Goal: Task Accomplishment & Management: Complete application form

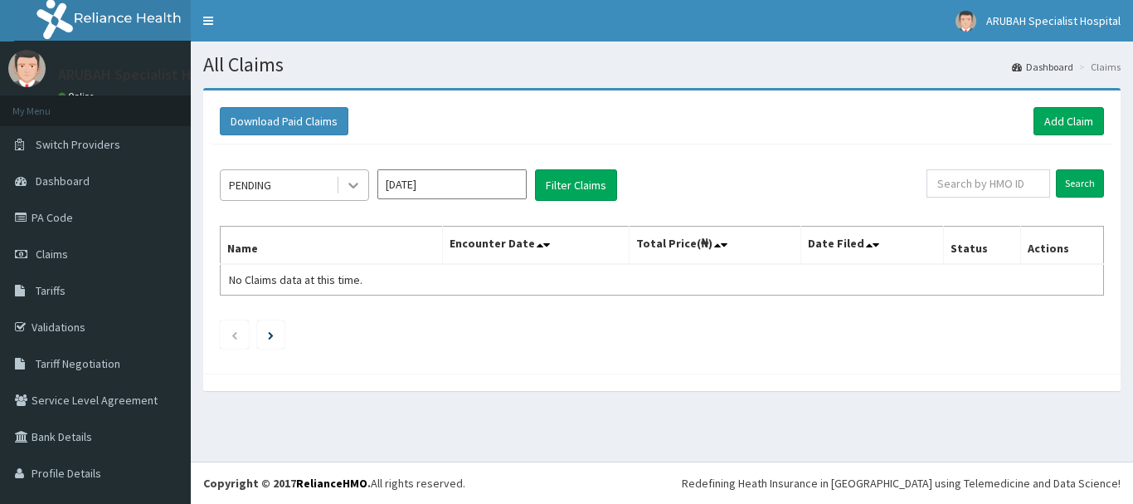
click at [348, 188] on icon at bounding box center [353, 185] width 17 height 17
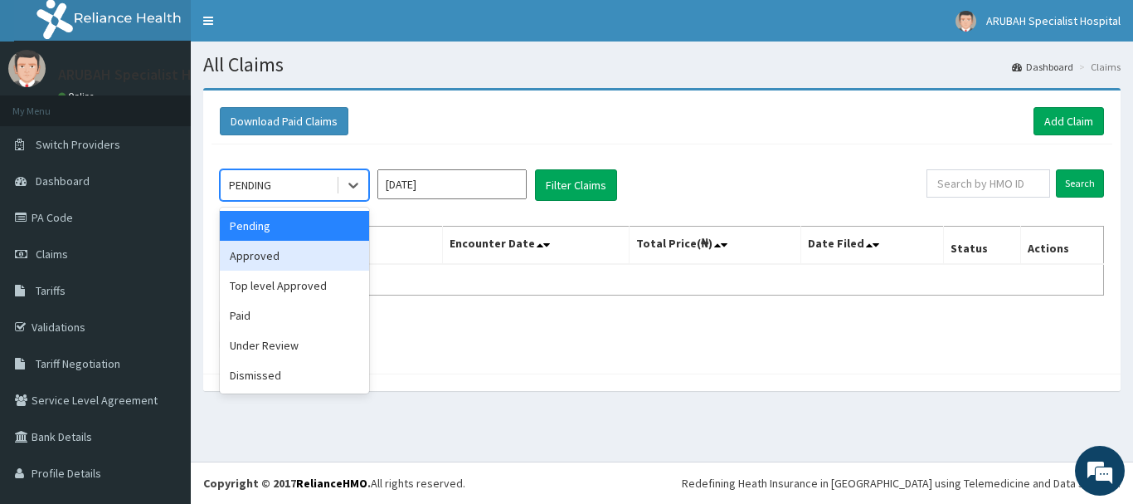
click at [333, 256] on div "Approved" at bounding box center [294, 256] width 149 height 30
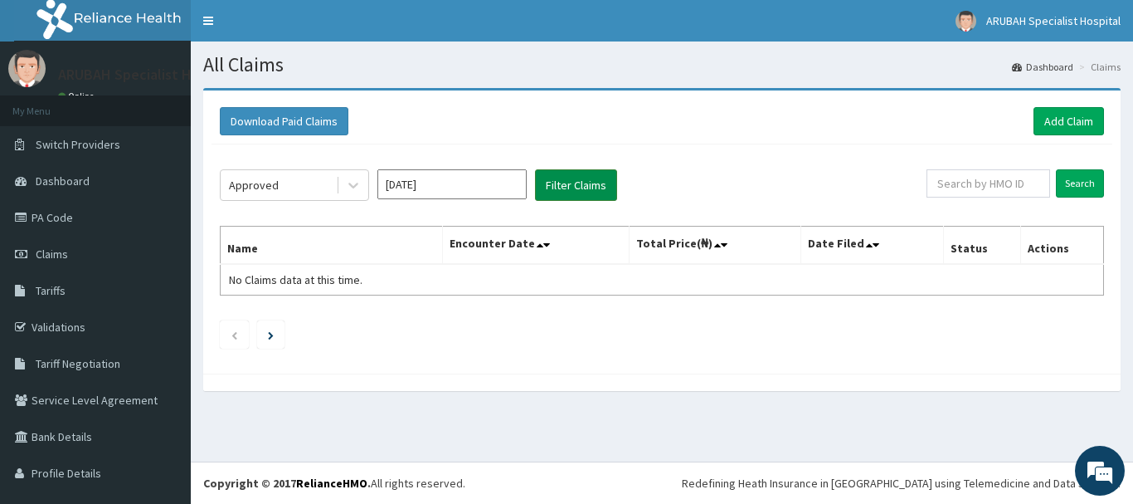
click at [577, 182] on button "Filter Claims" at bounding box center [576, 185] width 82 height 32
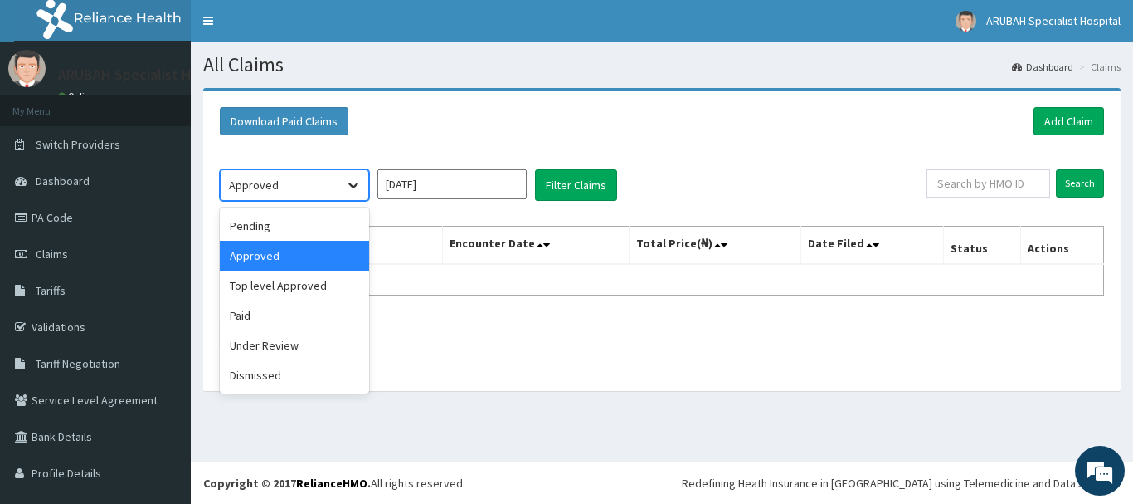
click at [358, 190] on icon at bounding box center [353, 185] width 17 height 17
click at [309, 281] on div "Top level Approved" at bounding box center [294, 285] width 149 height 30
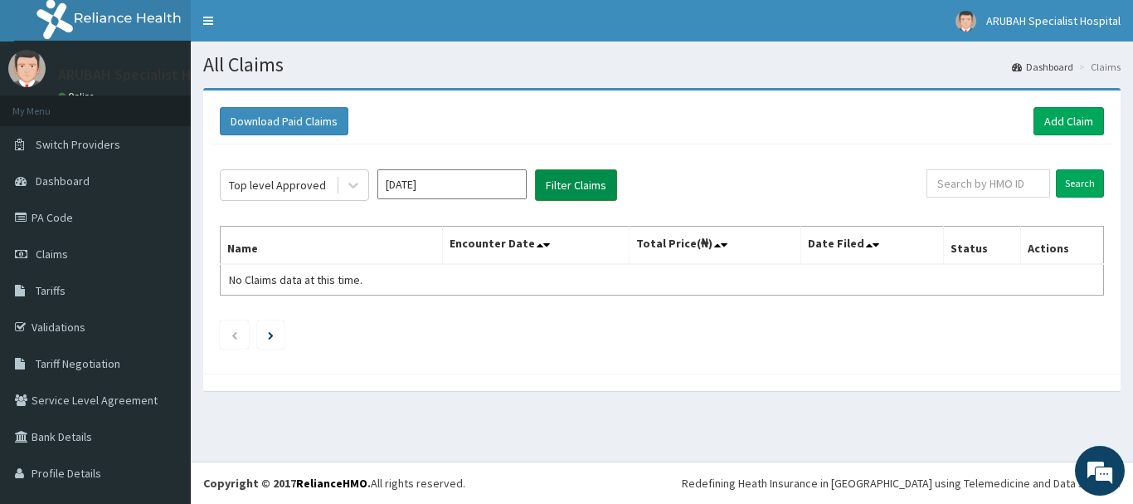
click at [587, 178] on button "Filter Claims" at bounding box center [576, 185] width 82 height 32
click at [353, 182] on icon at bounding box center [353, 185] width 17 height 17
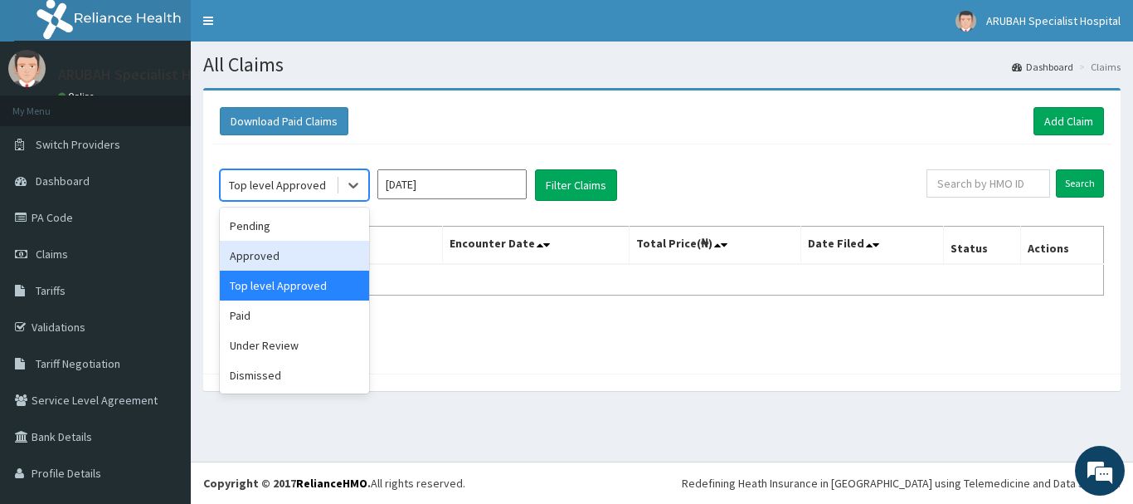
click at [329, 255] on div "Approved" at bounding box center [294, 256] width 149 height 30
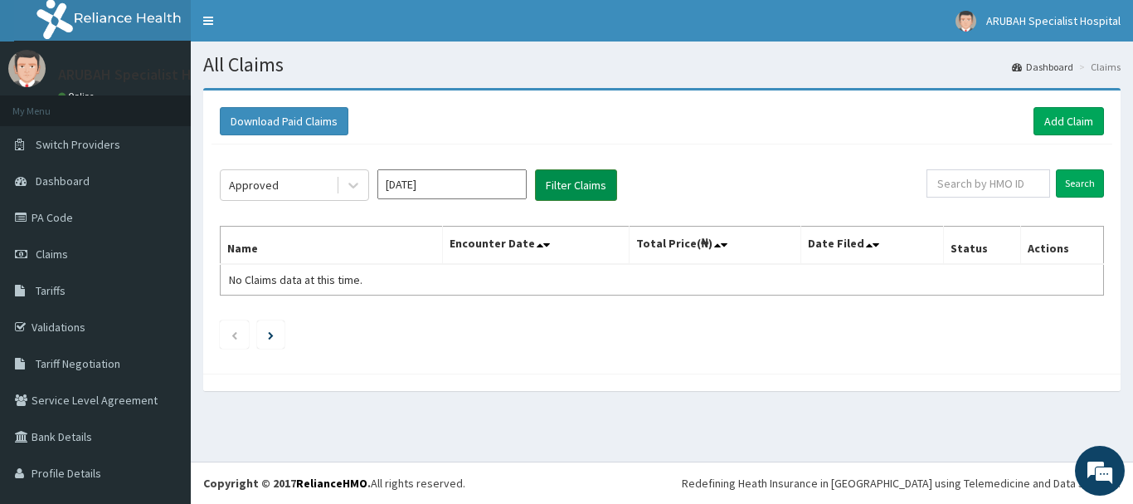
click at [593, 179] on button "Filter Claims" at bounding box center [576, 185] width 82 height 32
click at [352, 187] on icon at bounding box center [353, 185] width 17 height 17
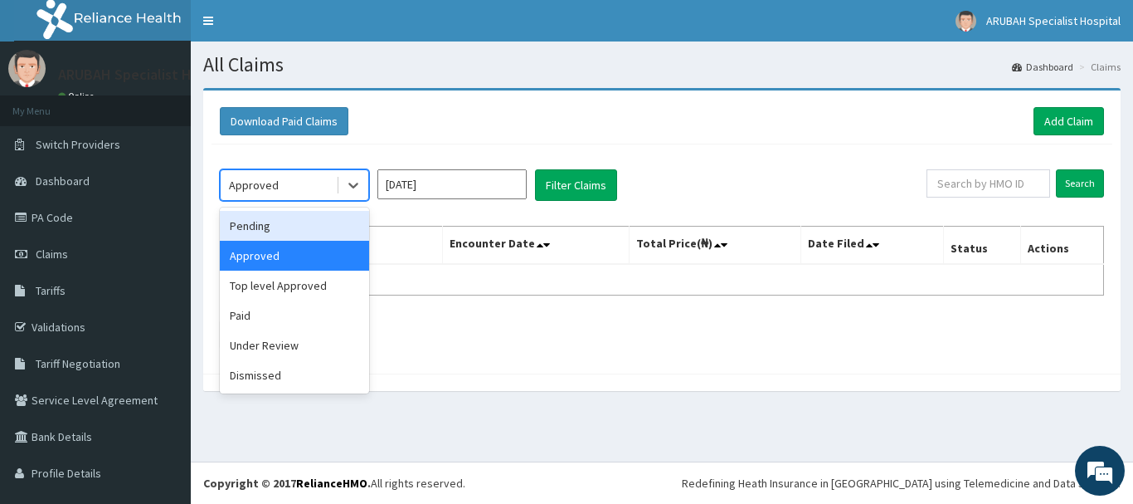
click at [331, 223] on div "Pending" at bounding box center [294, 226] width 149 height 30
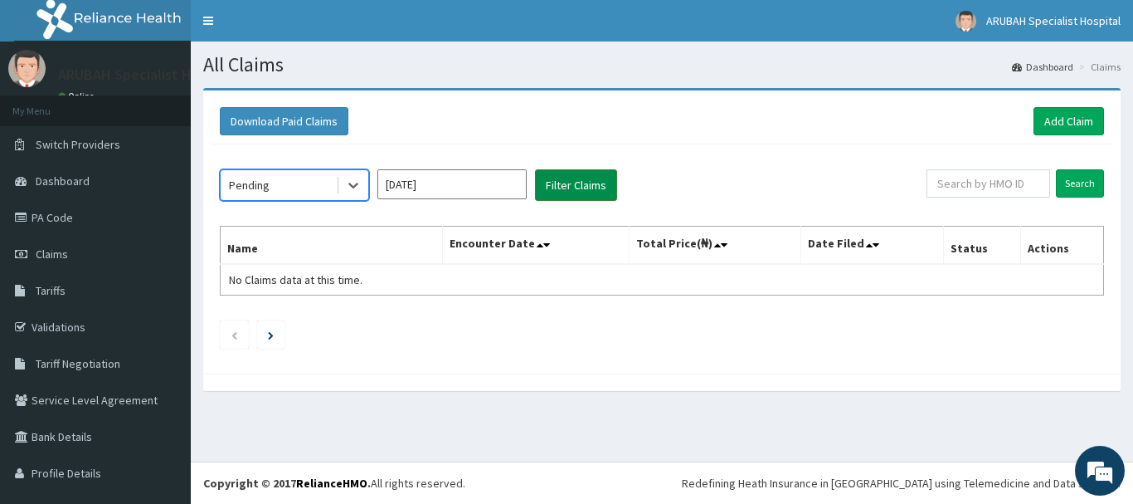
click at [564, 178] on button "Filter Claims" at bounding box center [576, 185] width 82 height 32
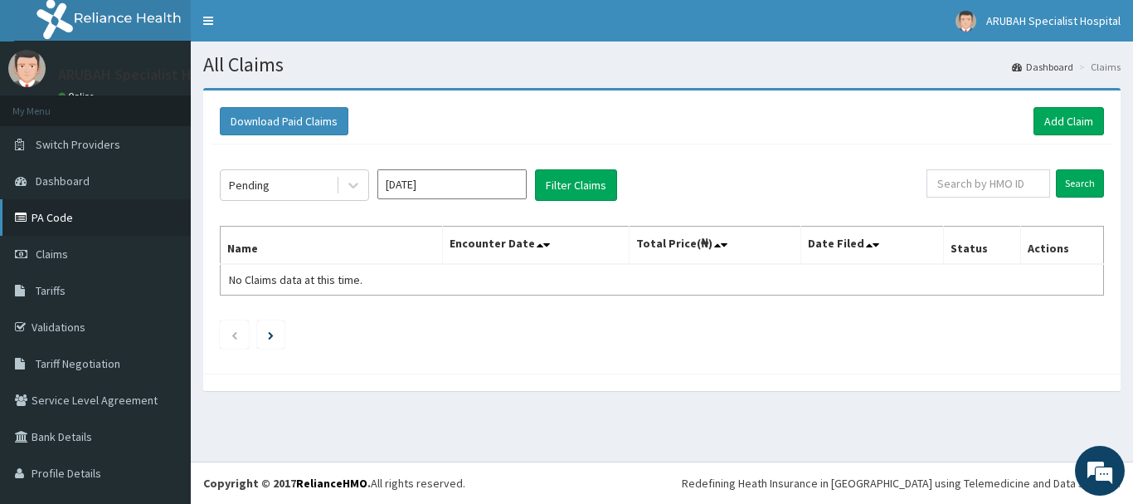
click at [86, 225] on link "PA Code" at bounding box center [95, 217] width 191 height 37
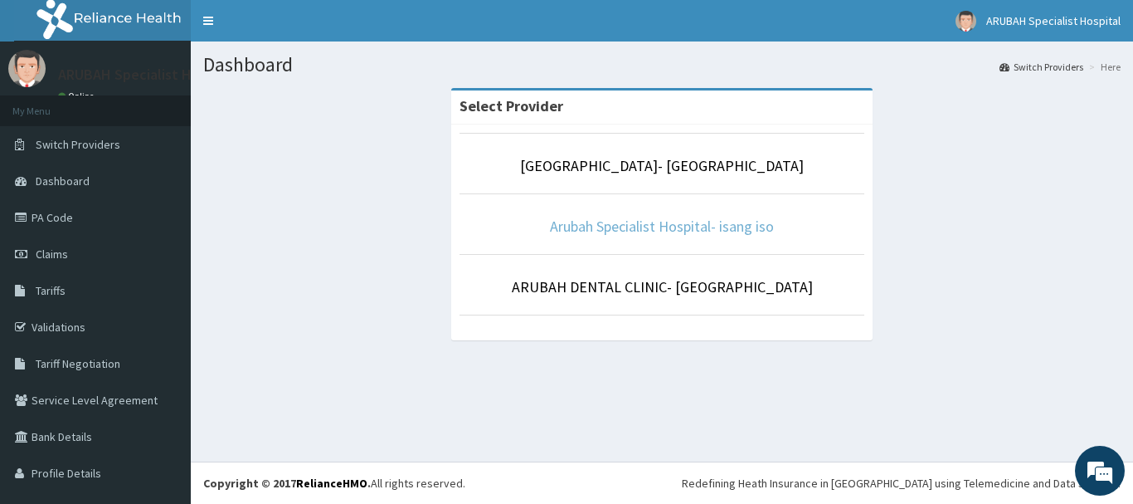
click at [626, 222] on link "Arubah Specialist Hospital- isang iso" at bounding box center [662, 226] width 224 height 19
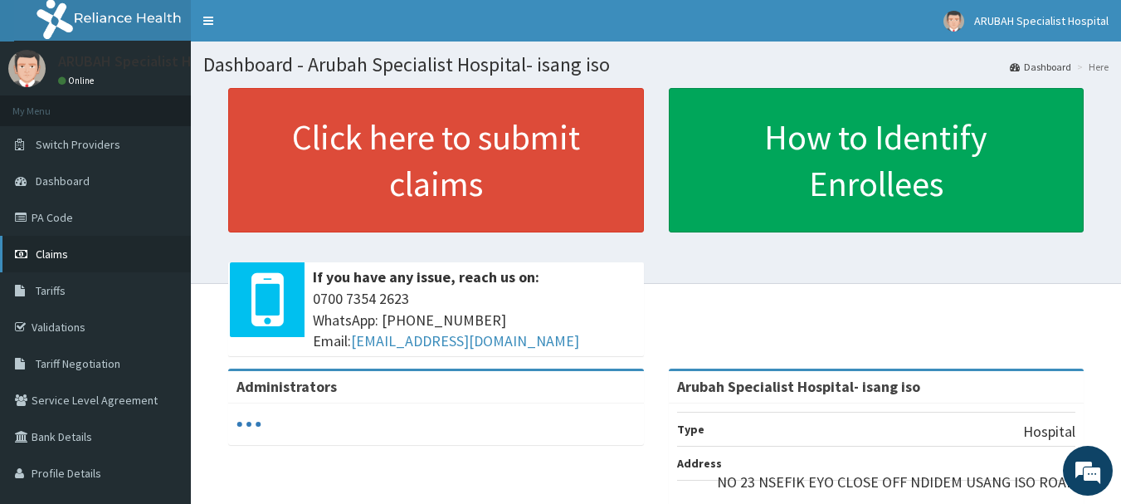
click at [95, 252] on link "Claims" at bounding box center [95, 254] width 191 height 37
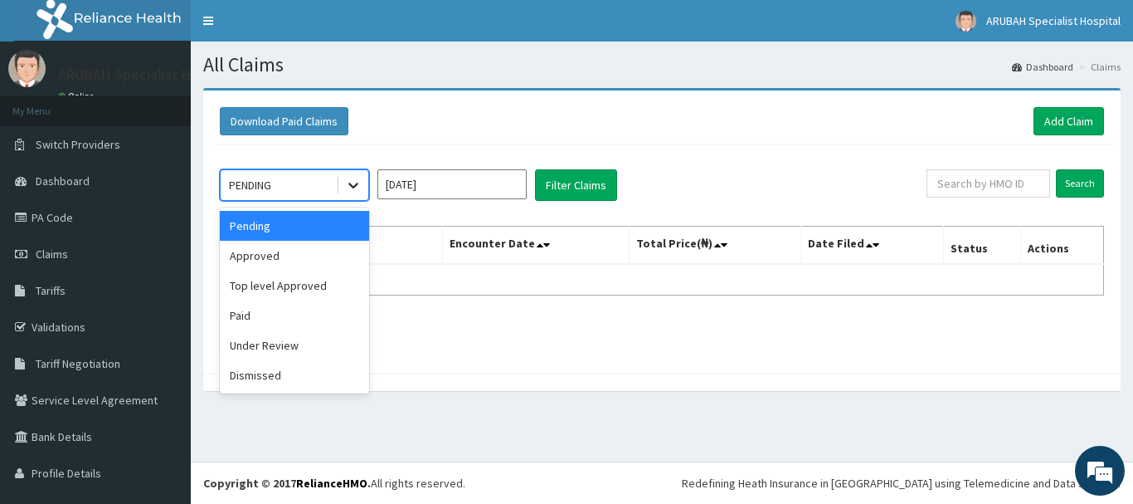
click at [358, 193] on icon at bounding box center [353, 185] width 17 height 17
click at [344, 251] on div "Approved" at bounding box center [294, 256] width 149 height 30
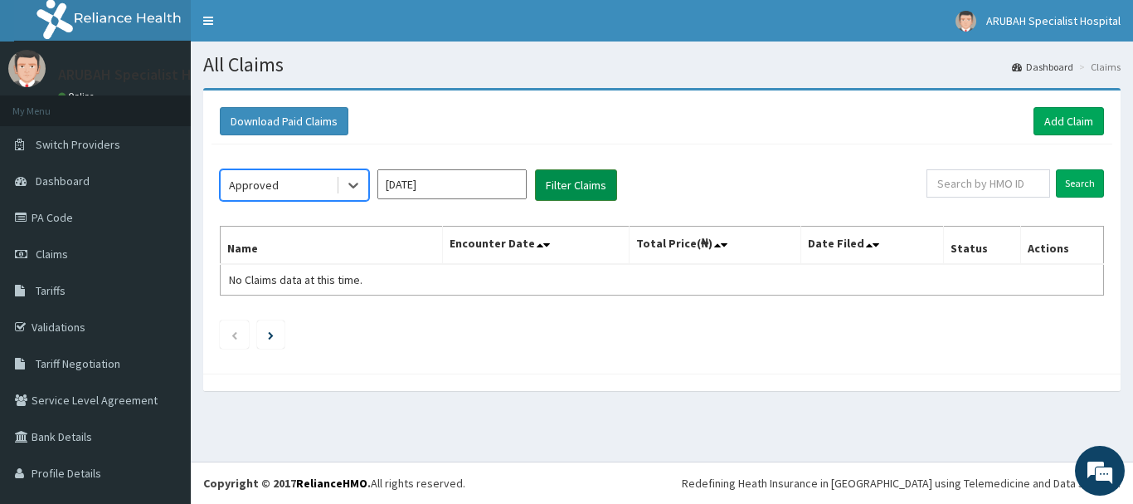
click at [581, 198] on button "Filter Claims" at bounding box center [576, 185] width 82 height 32
click at [576, 187] on button "Filter Claims" at bounding box center [576, 185] width 82 height 32
click at [575, 187] on button "Filter Claims" at bounding box center [576, 185] width 82 height 32
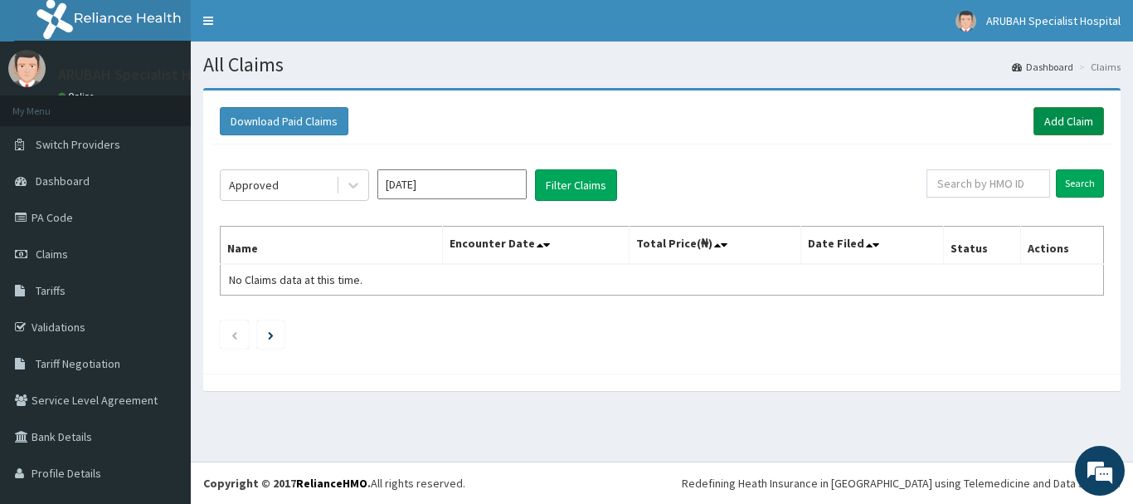
click at [1053, 120] on link "Add Claim" at bounding box center [1069, 121] width 71 height 28
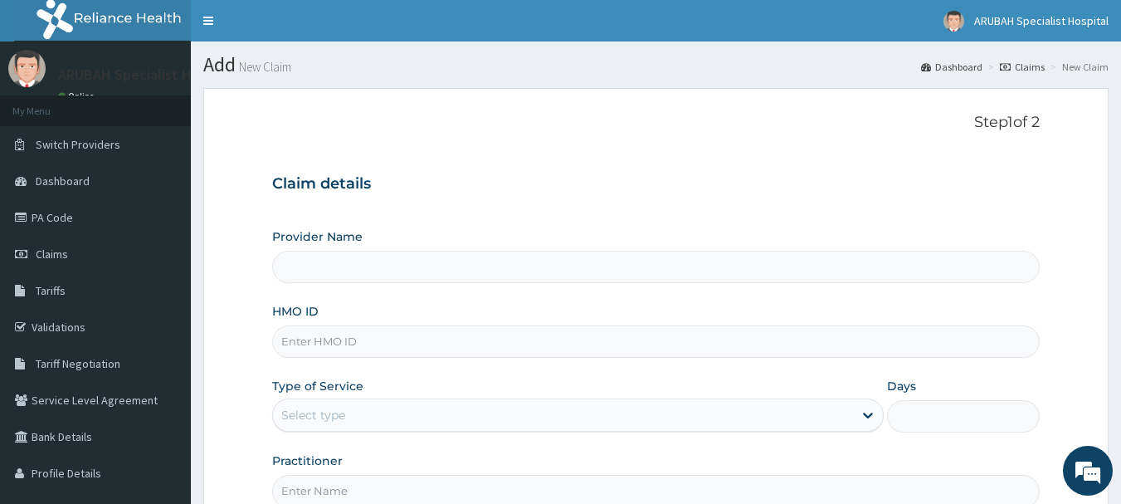
type input "Arubah Specialist Hospital- isang iso"
click at [447, 343] on input "HMO ID" at bounding box center [656, 341] width 768 height 32
paste input "SSU/10008/A"
type input "SSU/10008/A"
click at [640, 368] on div "Provider Name Arubah Specialist Hospital- isang iso HMO ID SSU/10008/A Type of …" at bounding box center [656, 367] width 768 height 279
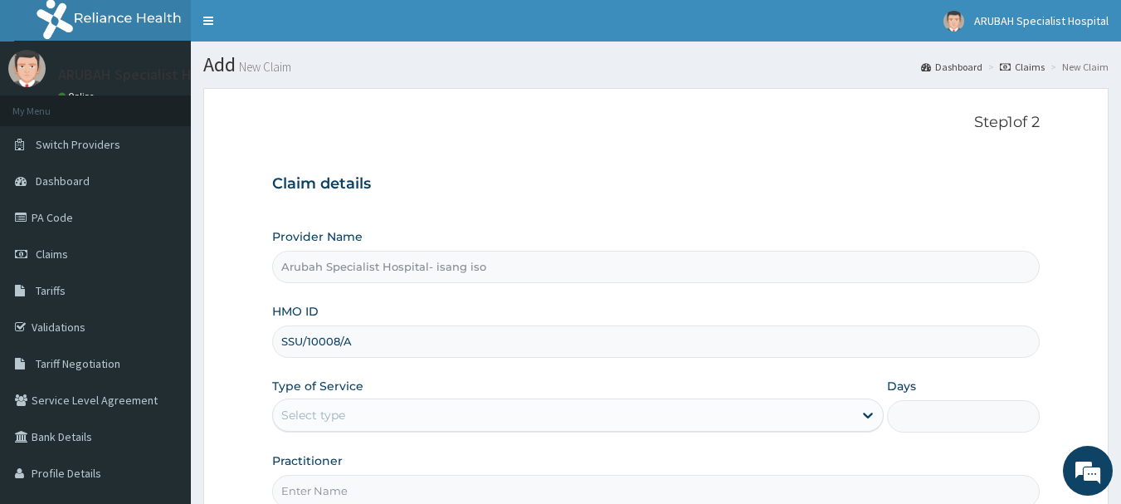
click at [609, 432] on div "Type of Service Select type" at bounding box center [577, 404] width 611 height 55
click at [576, 403] on div "Select type" at bounding box center [563, 415] width 580 height 27
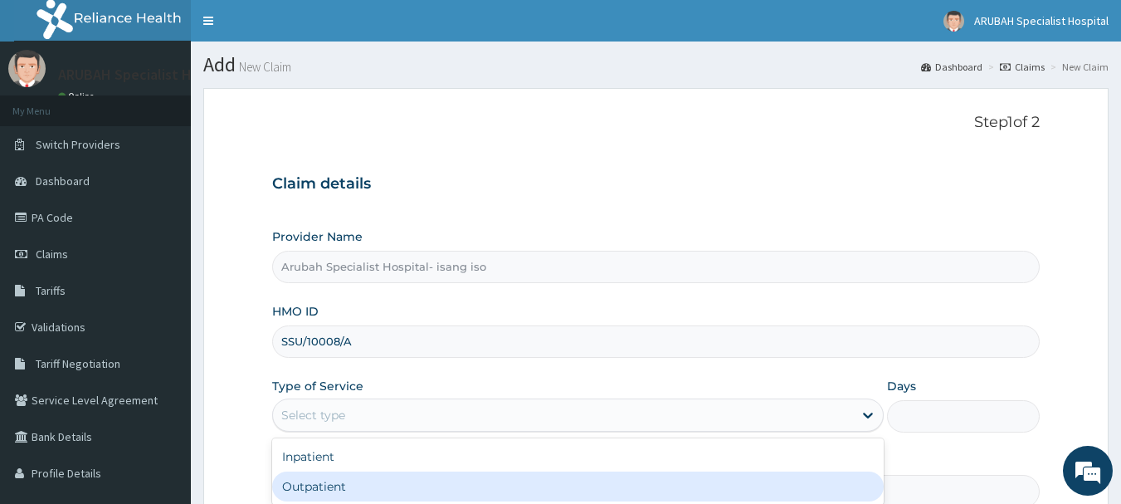
click at [547, 480] on div "Outpatient" at bounding box center [577, 486] width 611 height 30
type input "1"
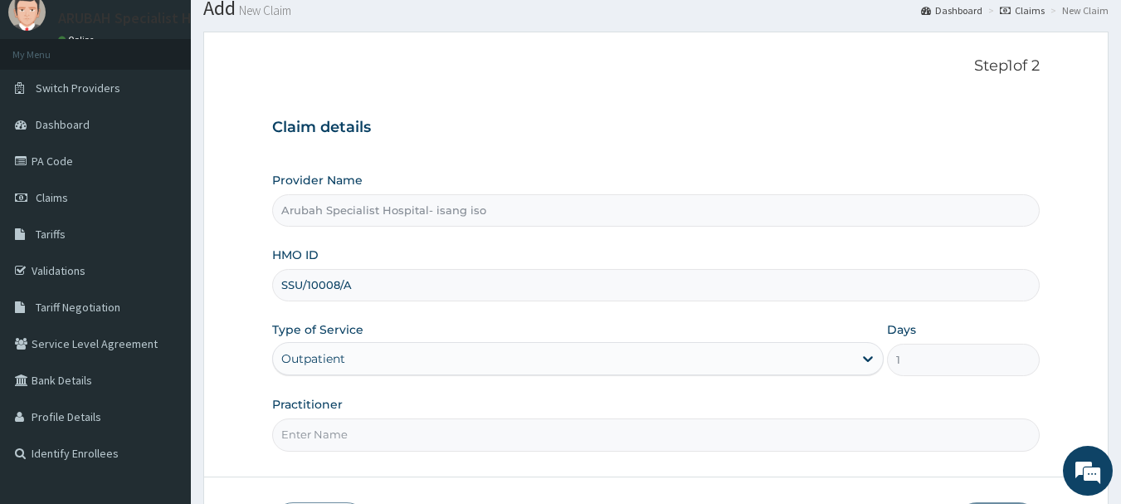
scroll to position [79, 0]
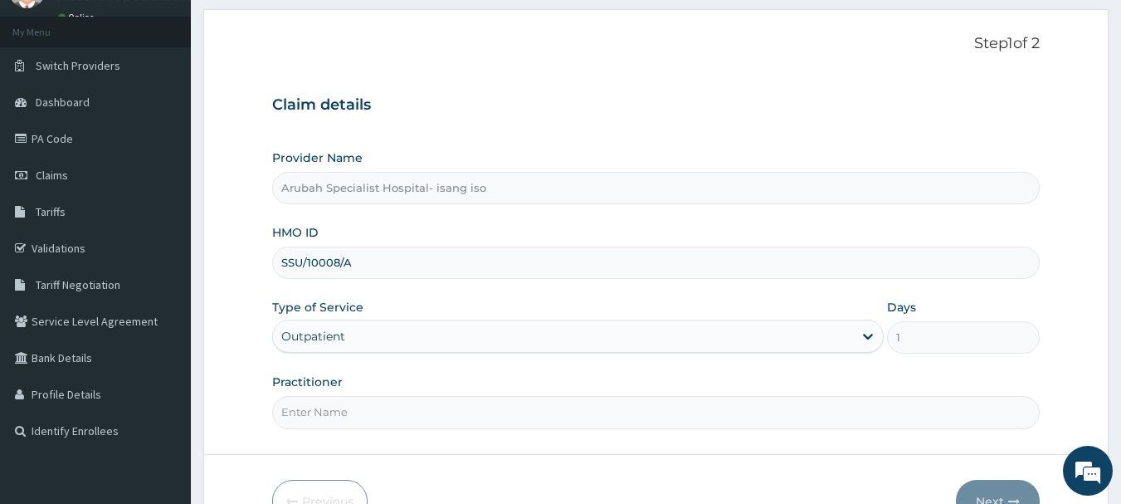
click at [685, 427] on input "Practitioner" at bounding box center [656, 412] width 768 height 32
type input "Dr. Cyprian Ntamu"
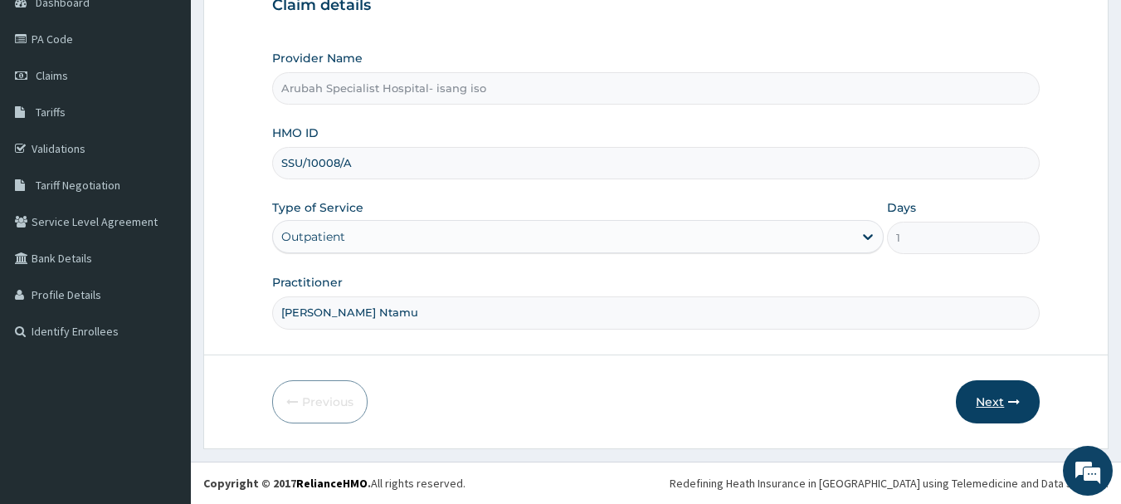
click at [978, 391] on button "Next" at bounding box center [998, 401] width 84 height 43
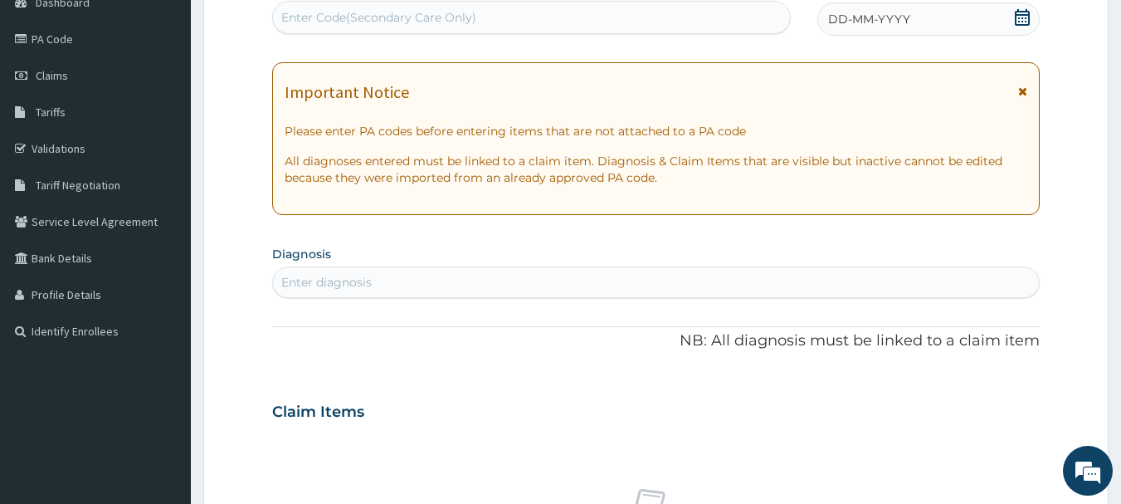
click at [1022, 17] on icon at bounding box center [1022, 17] width 17 height 17
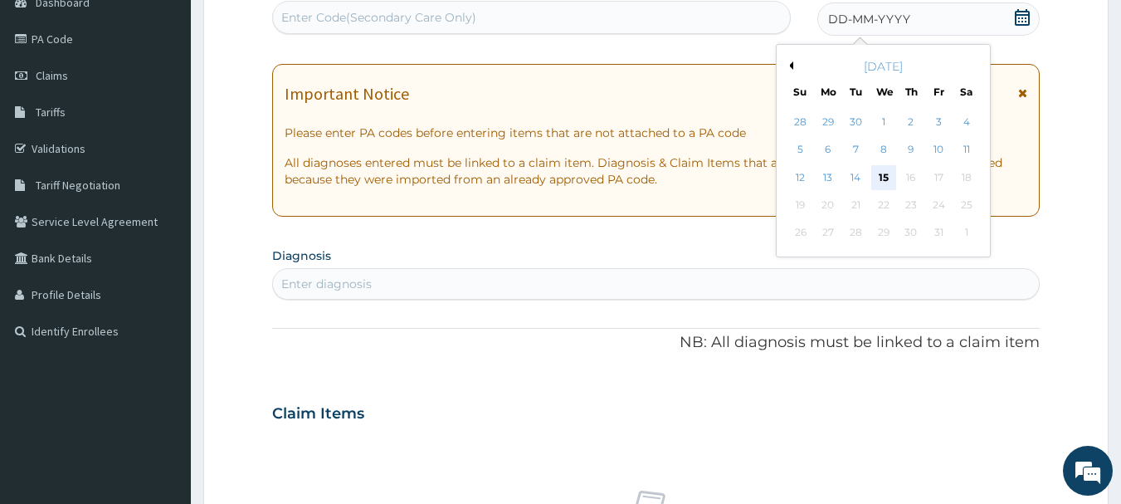
click at [880, 185] on div "15" at bounding box center [883, 177] width 25 height 25
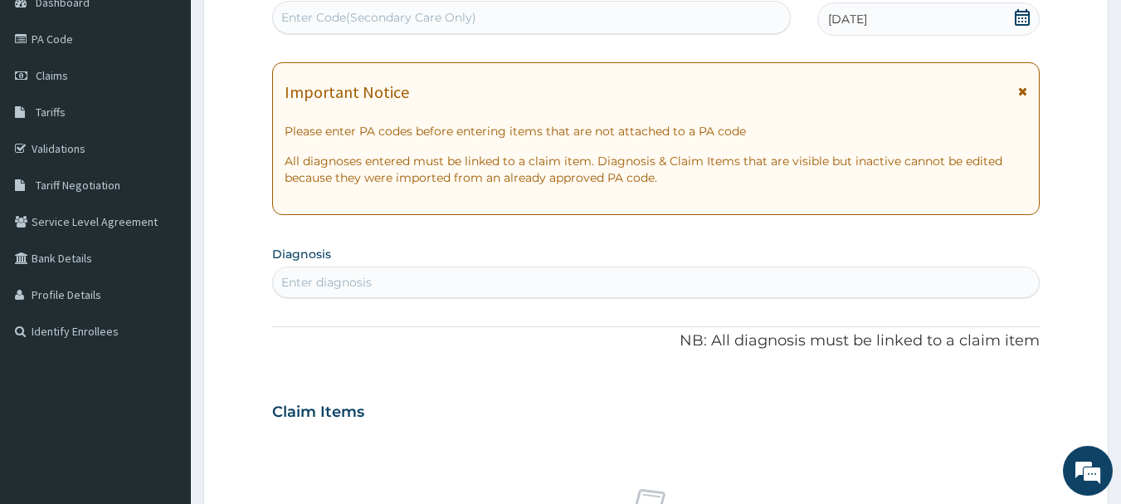
click at [515, 16] on div "Enter Code(Secondary Care Only)" at bounding box center [532, 17] width 518 height 27
paste input "PA/C07FFD"
type input "PA/C07FFD"
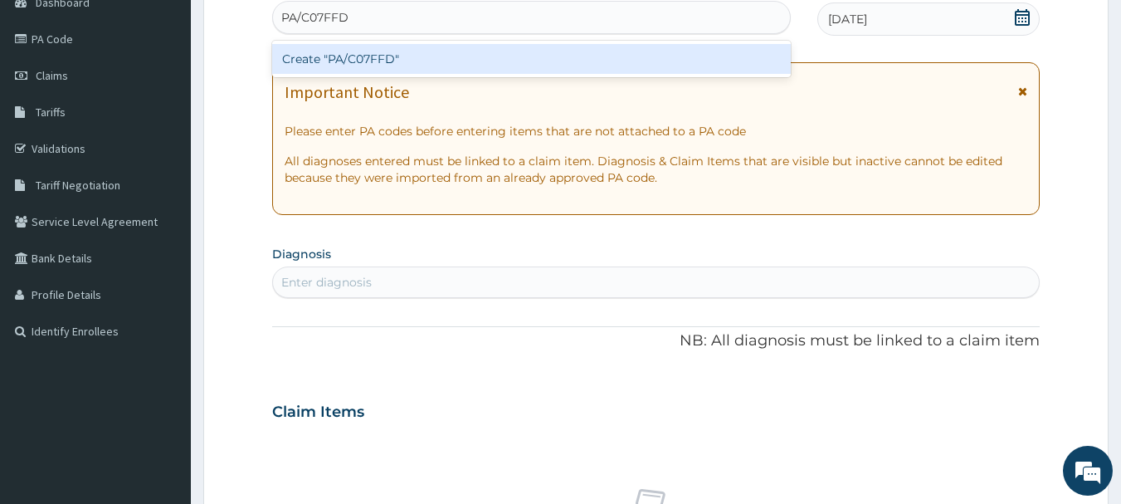
click at [513, 59] on div "Create "PA/C07FFD"" at bounding box center [531, 59] width 519 height 30
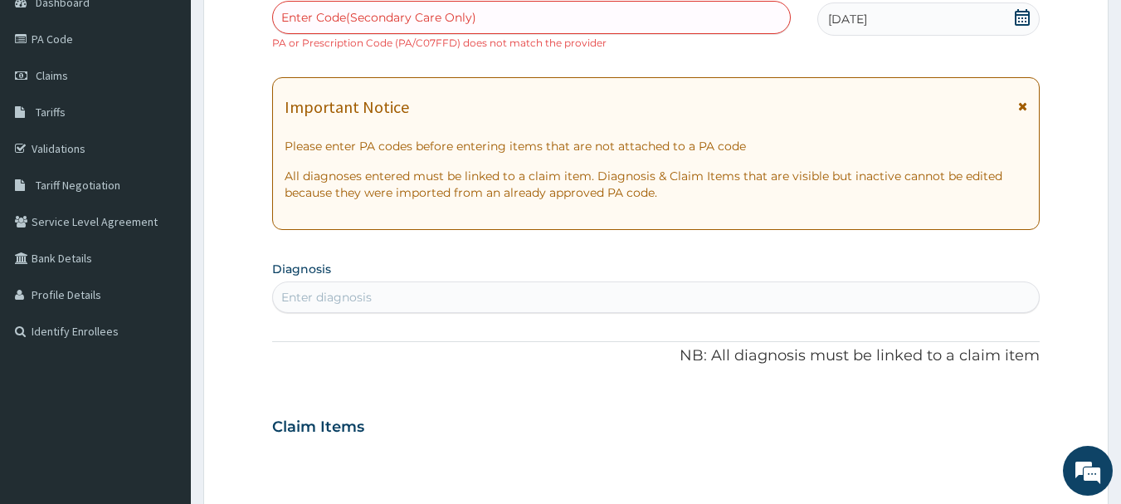
click at [489, 56] on div "PA Code / Prescription Code Enter Code(Secondary Care Only) PA or Prescription …" at bounding box center [656, 417] width 768 height 874
click at [376, 21] on div "Enter Code(Secondary Care Only)" at bounding box center [378, 17] width 195 height 17
paste input "PA/C07FFD"
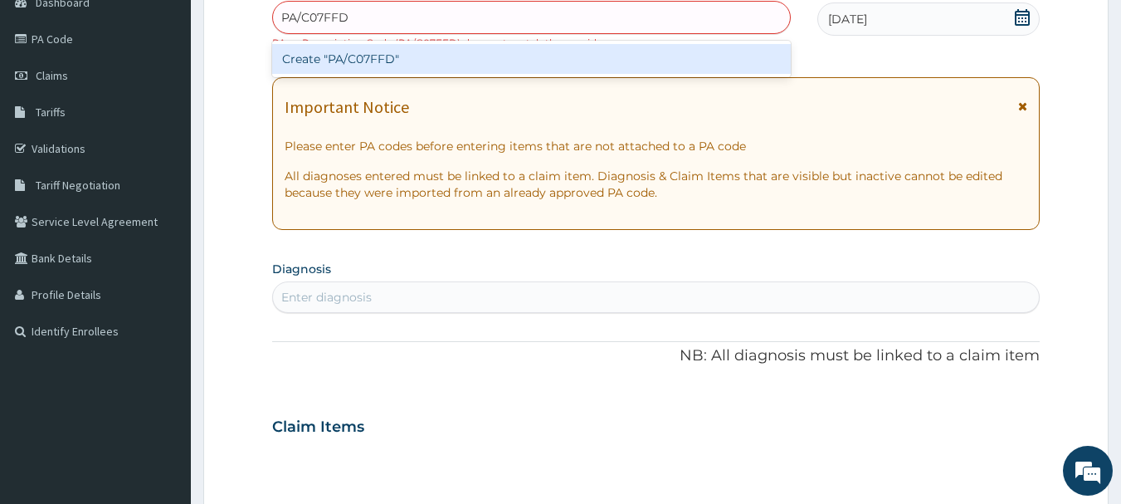
type input "PA/C07FFD"
click at [1022, 109] on div "PA Code / Prescription Code option Create "PA/C07FFD", selected. option Create …" at bounding box center [656, 417] width 768 height 874
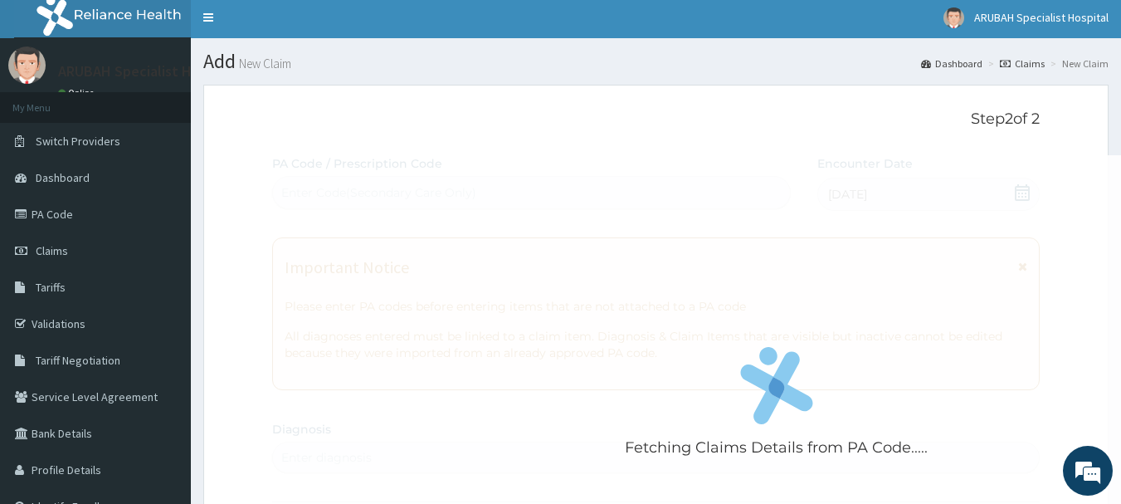
scroll to position [0, 0]
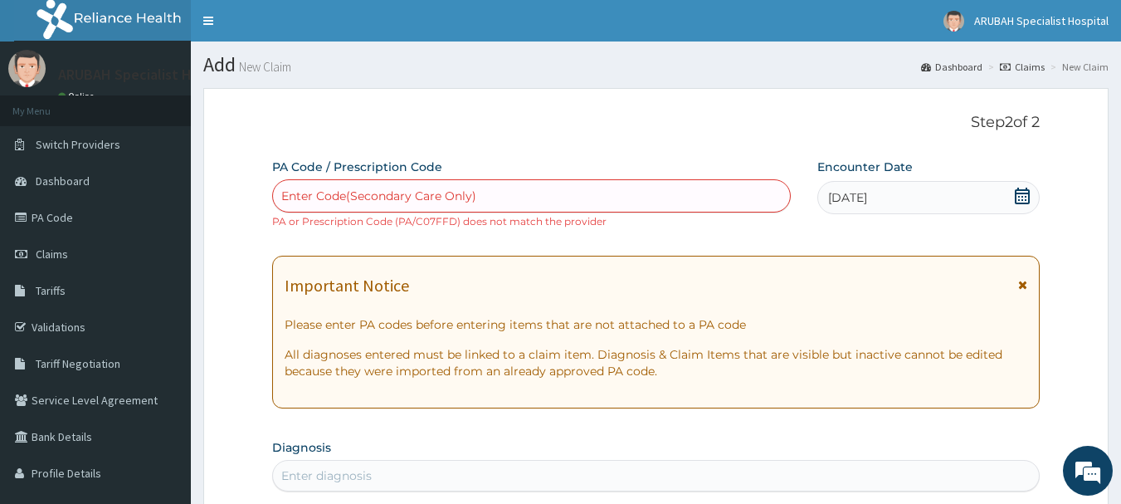
click at [1024, 285] on icon at bounding box center [1022, 285] width 9 height 12
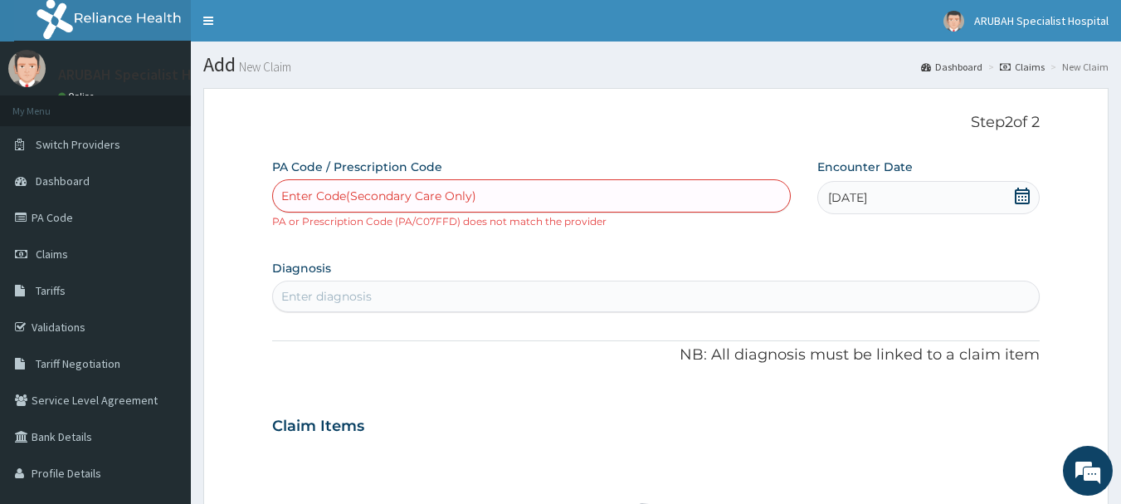
click at [491, 197] on div "Enter Code(Secondary Care Only)" at bounding box center [532, 196] width 518 height 27
paste input "PA/C07FFD"
type input "PA/C07FFD"
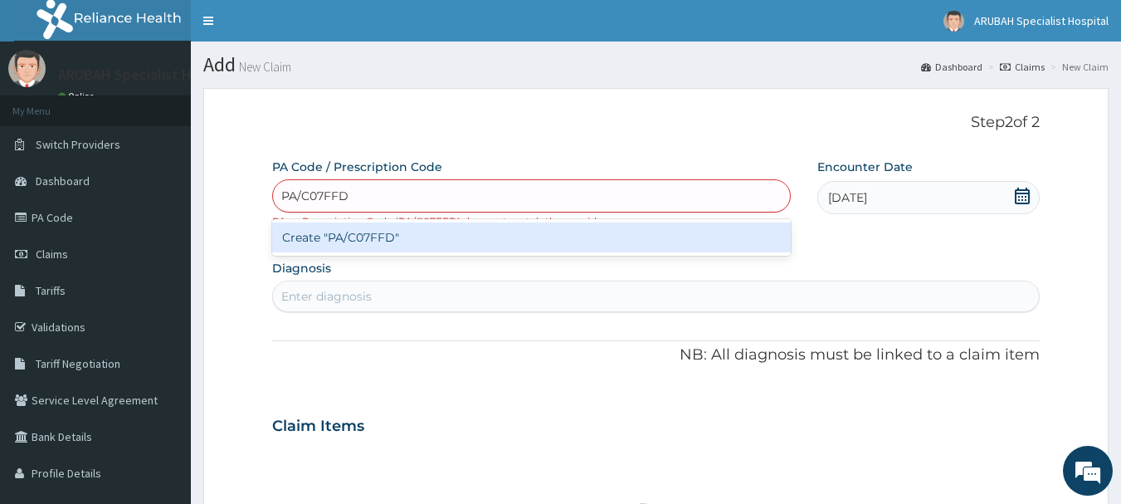
click at [468, 234] on div "Create "PA/C07FFD"" at bounding box center [531, 237] width 519 height 30
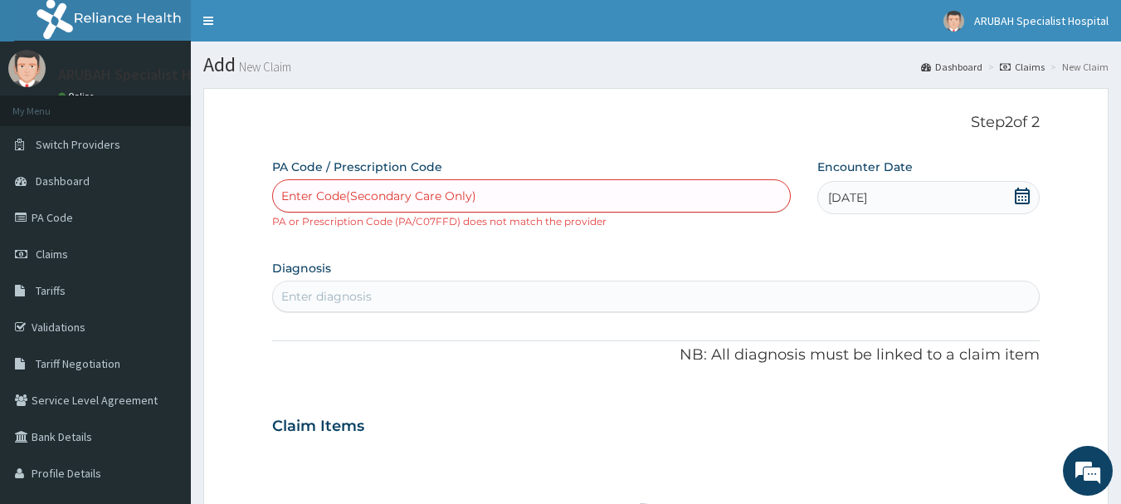
click at [480, 253] on div "PA Code / Prescription Code option Create "PA/C07FFD", selected. Select is focu…" at bounding box center [656, 505] width 768 height 694
click at [594, 187] on div "Enter Code(Secondary Care Only)" at bounding box center [532, 196] width 518 height 27
paste input "PA/C07FFD"
type input "PA/C07FFD"
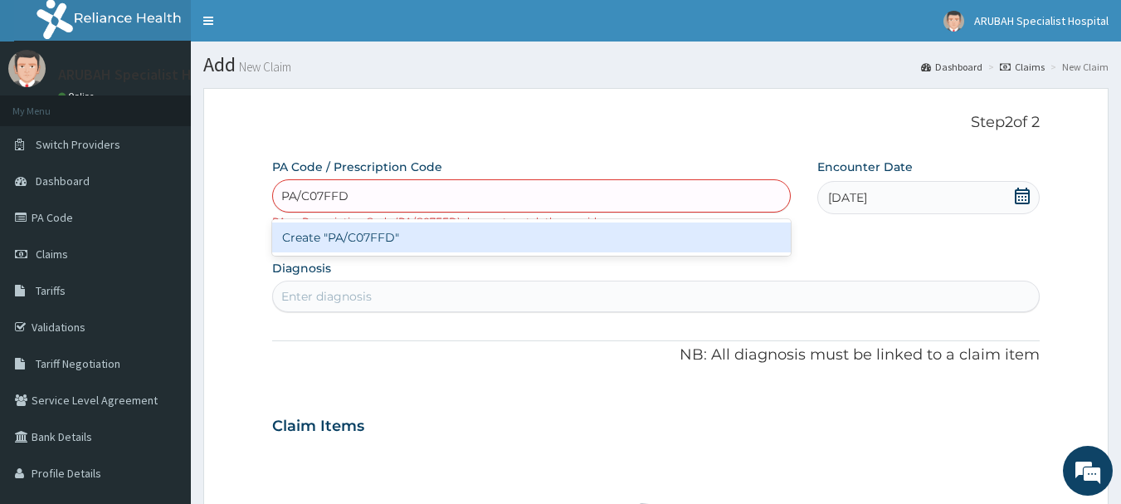
click at [563, 239] on div "Create "PA/C07FFD"" at bounding box center [531, 237] width 519 height 30
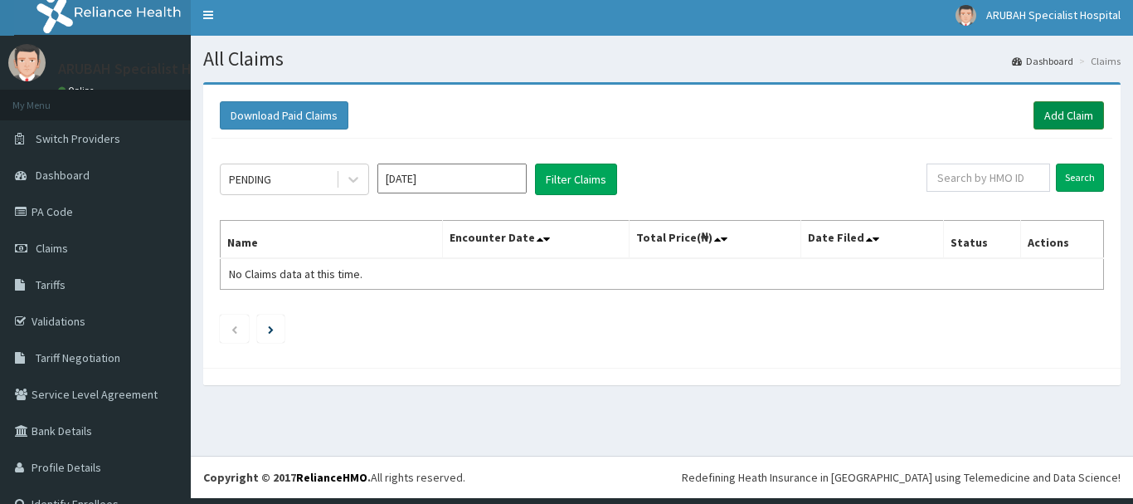
click at [1050, 114] on link "Add Claim" at bounding box center [1069, 115] width 71 height 28
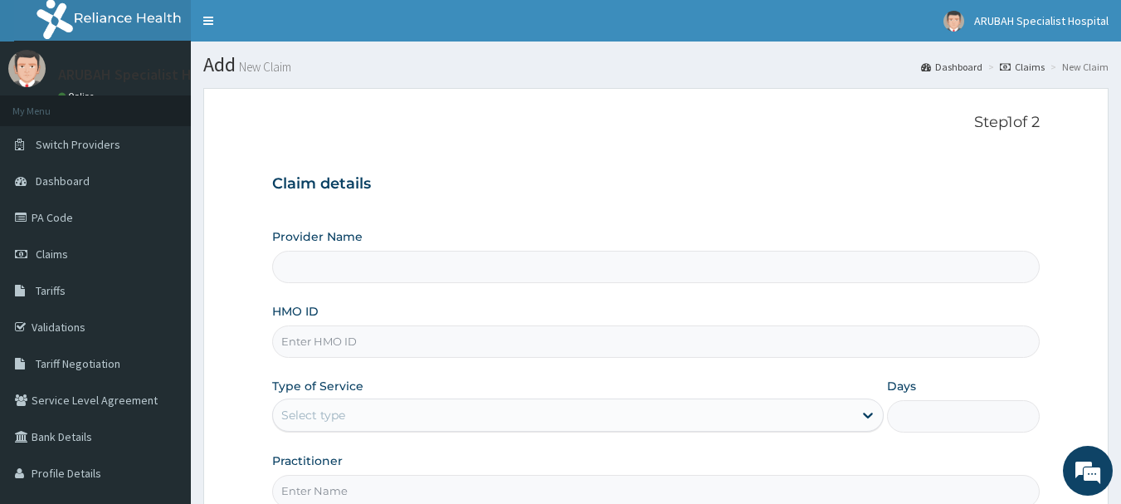
type input "Arubah Specialist Hospital- isang iso"
click at [386, 338] on input "HMO ID" at bounding box center [656, 341] width 768 height 32
paste input "NPM/10305/A"
type input "NPM/10305/A"
click at [509, 377] on div "Type of Service Select type" at bounding box center [577, 404] width 611 height 55
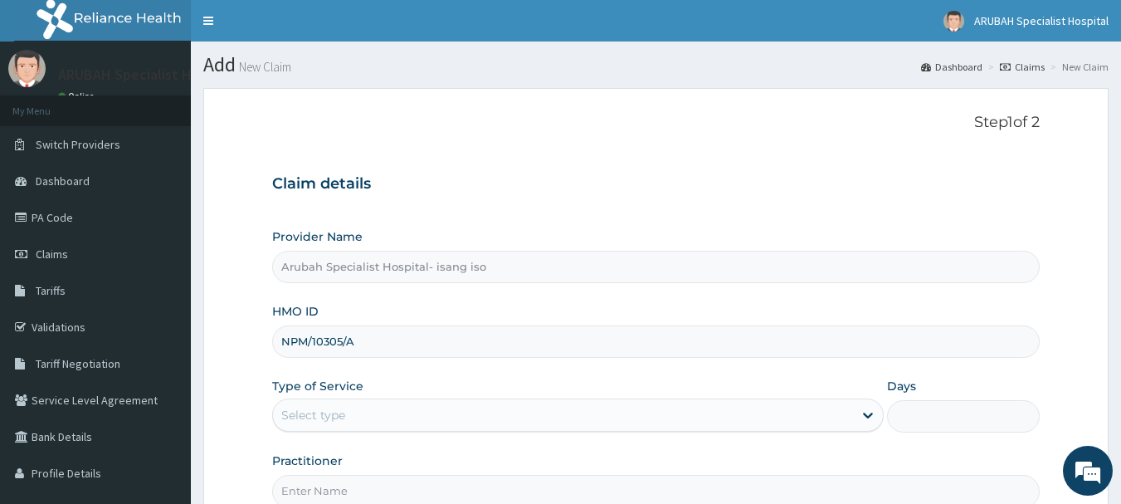
click at [504, 421] on div "Select type" at bounding box center [563, 415] width 580 height 27
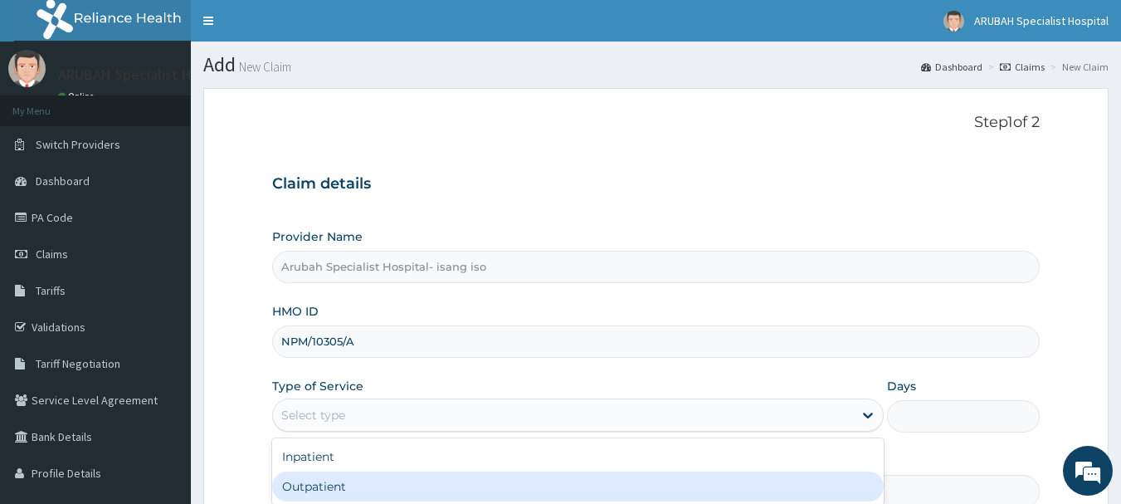
click at [504, 483] on div "Outpatient" at bounding box center [577, 486] width 611 height 30
type input "1"
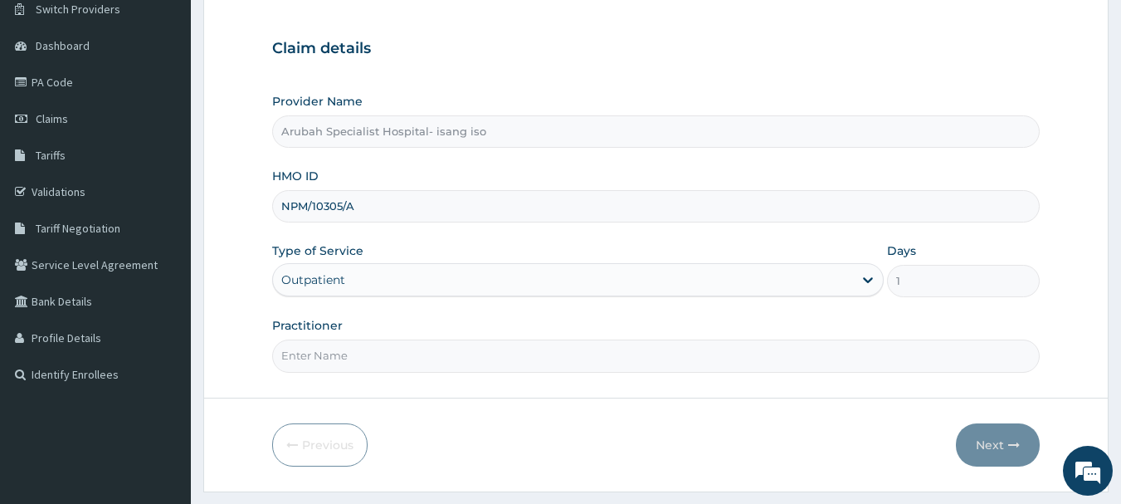
scroll to position [156, 0]
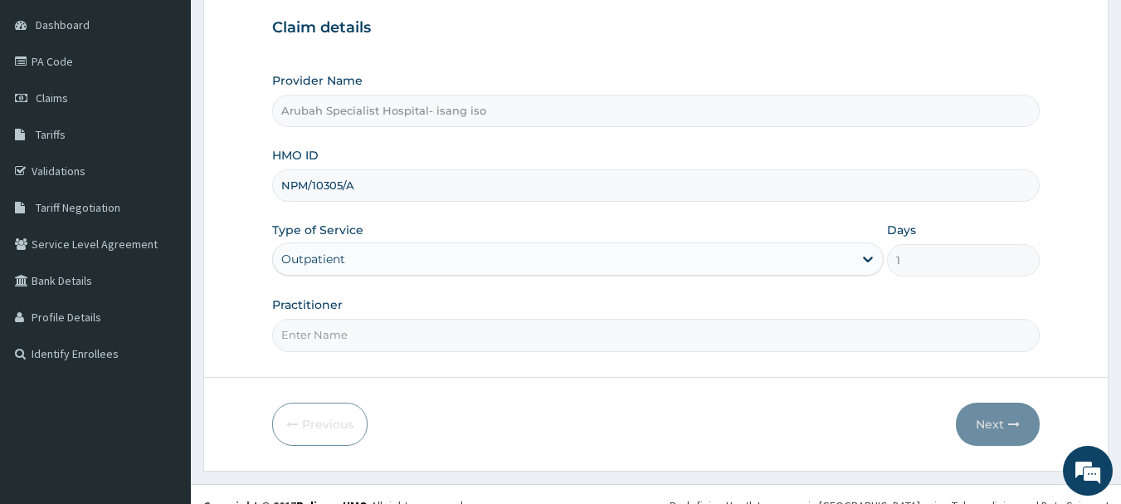
click at [631, 343] on input "Practitioner" at bounding box center [656, 335] width 768 height 32
type input "Dr. Cyprian Ntamu"
click at [1011, 426] on icon "button" at bounding box center [1014, 424] width 12 height 12
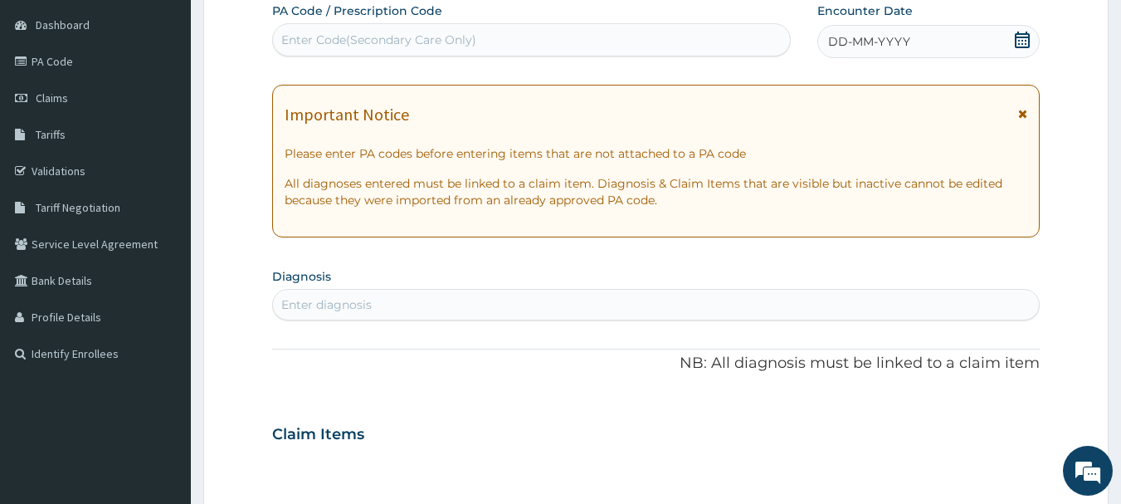
click at [1021, 114] on icon at bounding box center [1022, 114] width 9 height 12
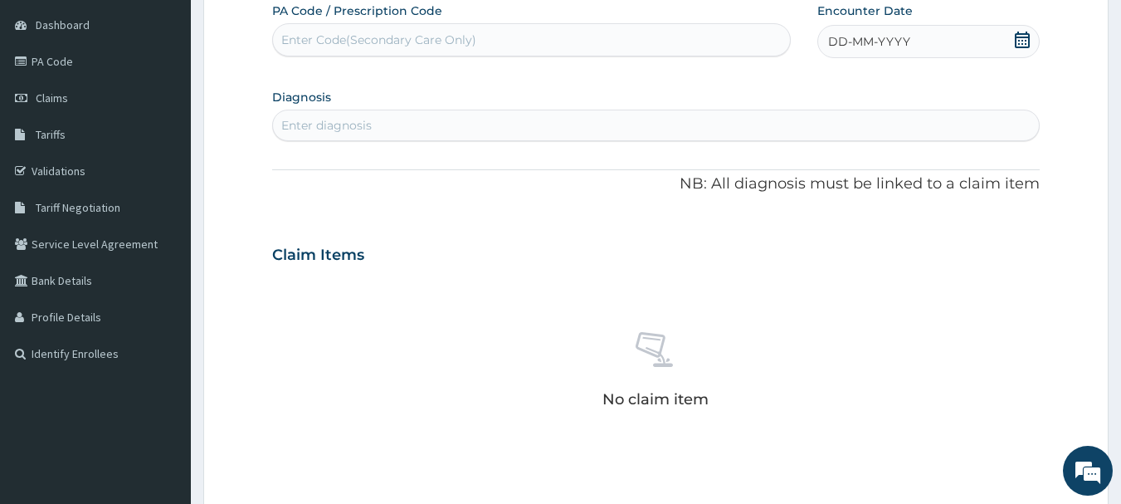
click at [1027, 39] on icon at bounding box center [1022, 40] width 17 height 17
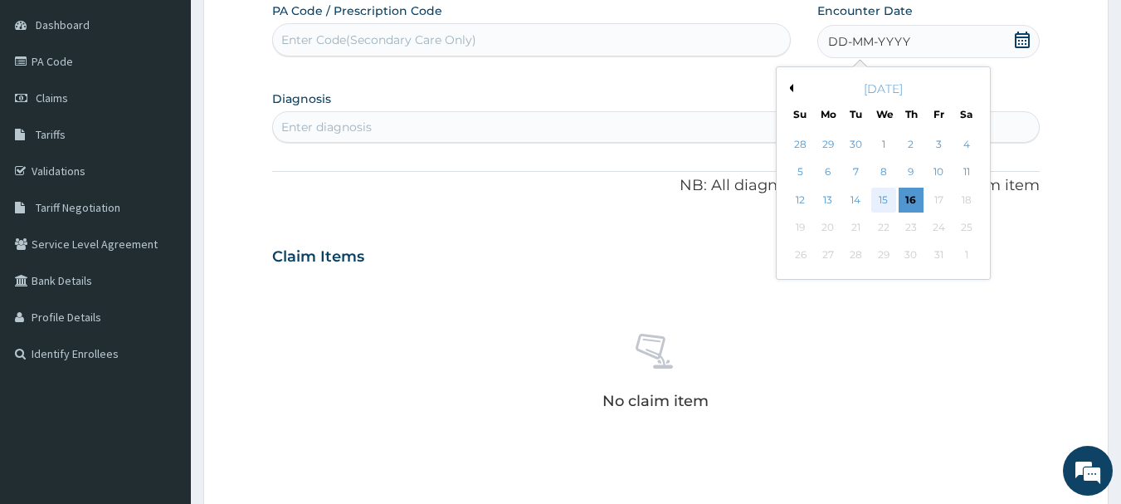
click at [879, 193] on div "15" at bounding box center [883, 199] width 25 height 25
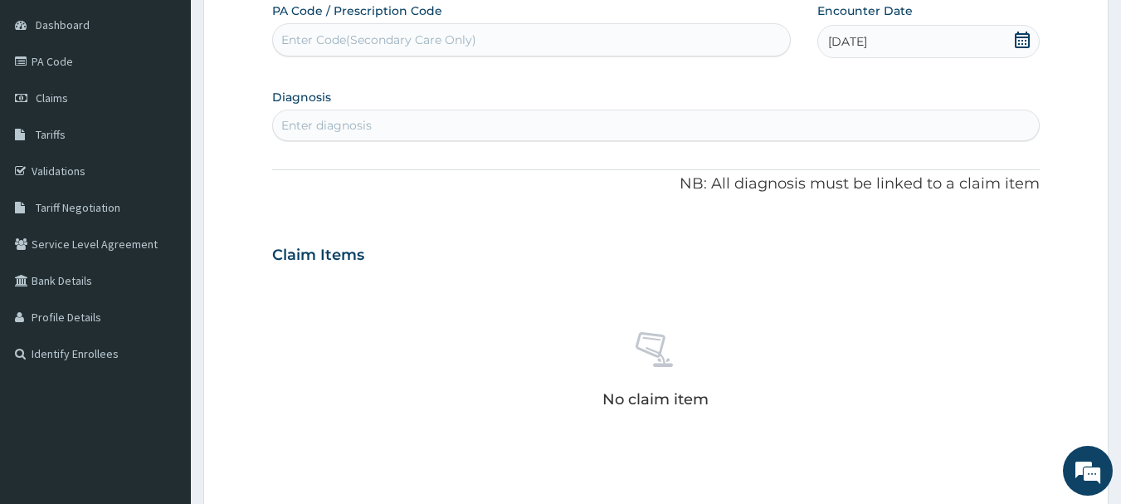
click at [698, 90] on section "Diagnosis Enter diagnosis" at bounding box center [656, 113] width 768 height 56
click at [703, 253] on div "Claim Items" at bounding box center [656, 251] width 768 height 43
click at [345, 131] on div "Enter diagnosis" at bounding box center [326, 125] width 90 height 17
type input "MALARIA"
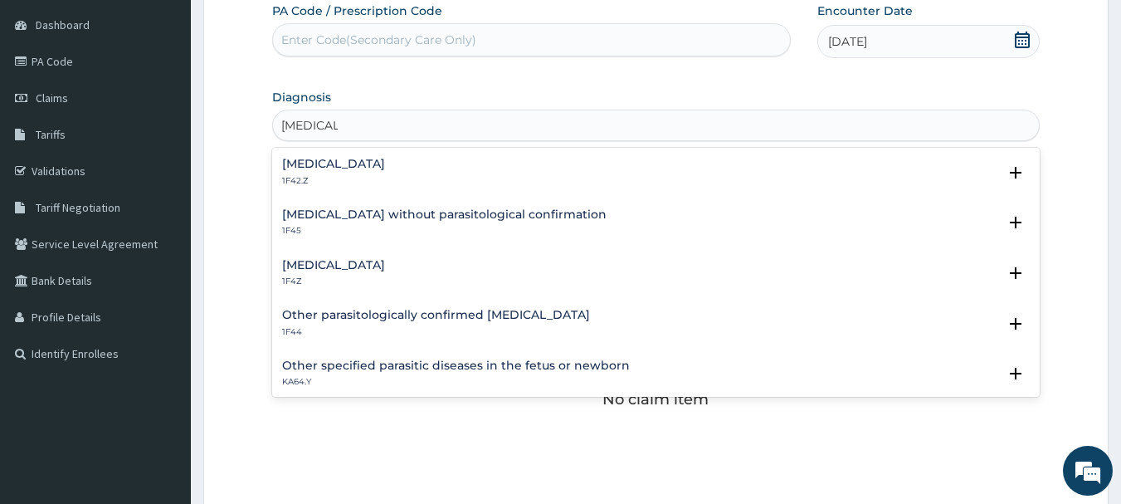
click at [363, 263] on h4 "Malaria, unspecified" at bounding box center [333, 265] width 103 height 12
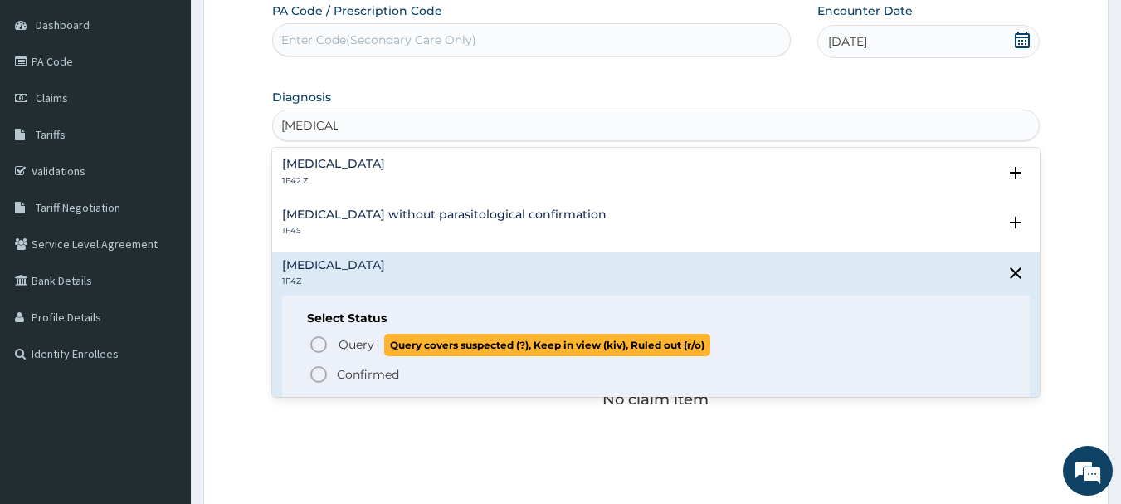
click at [314, 341] on icon "status option query" at bounding box center [319, 344] width 20 height 20
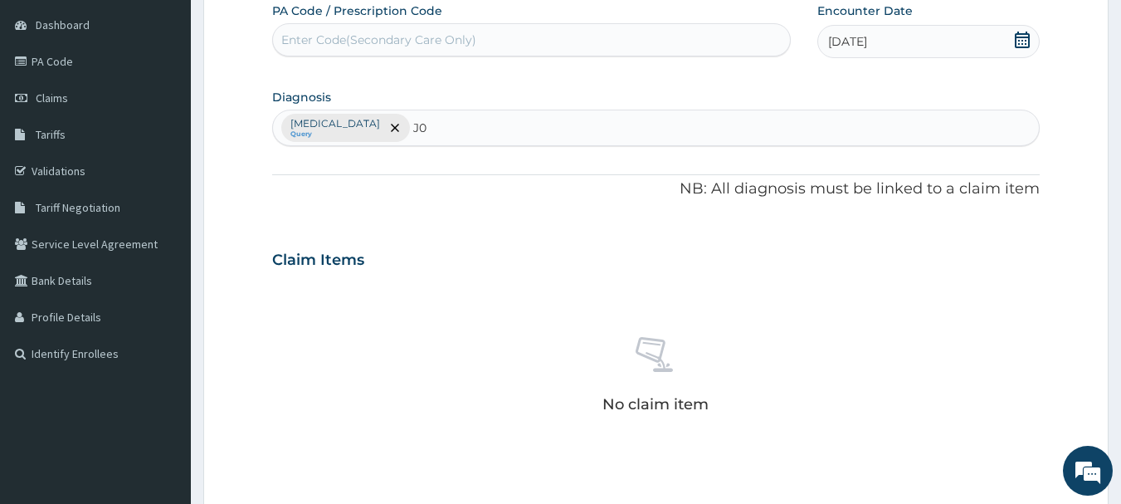
type input "J"
type input "UPPER"
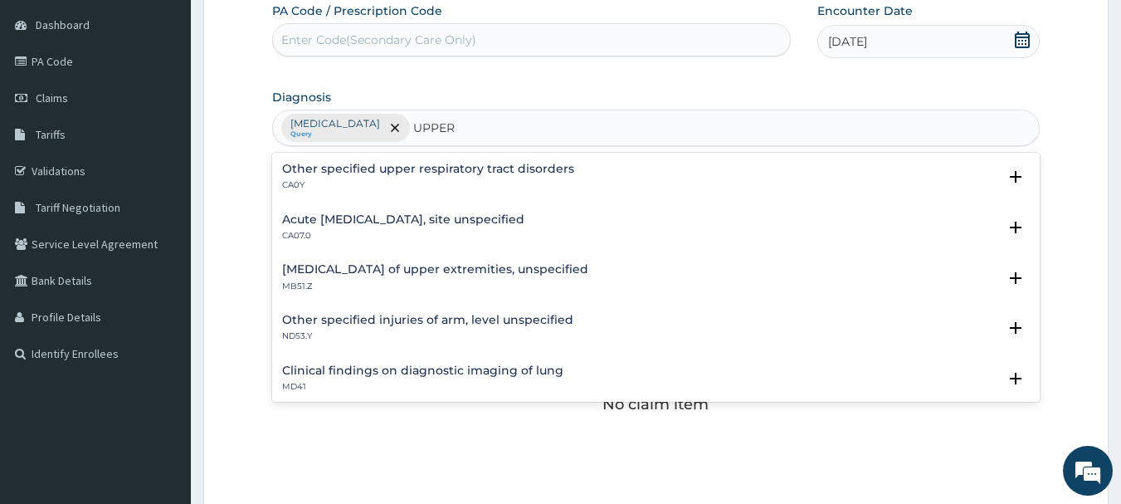
click at [445, 228] on div "Acute upper respiratory infection, site unspecified CA07.0" at bounding box center [403, 227] width 242 height 29
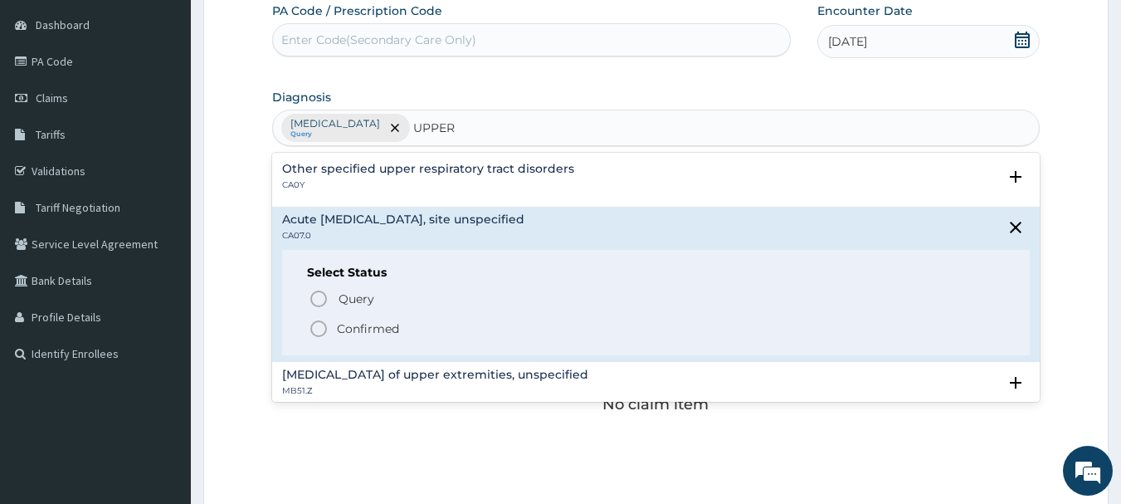
click at [319, 324] on icon "status option filled" at bounding box center [319, 329] width 20 height 20
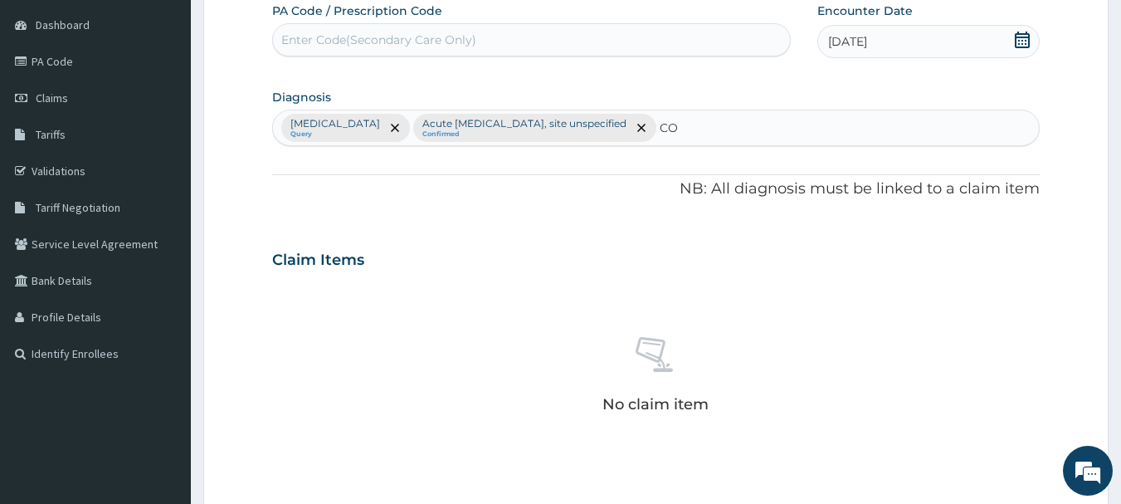
type input "C"
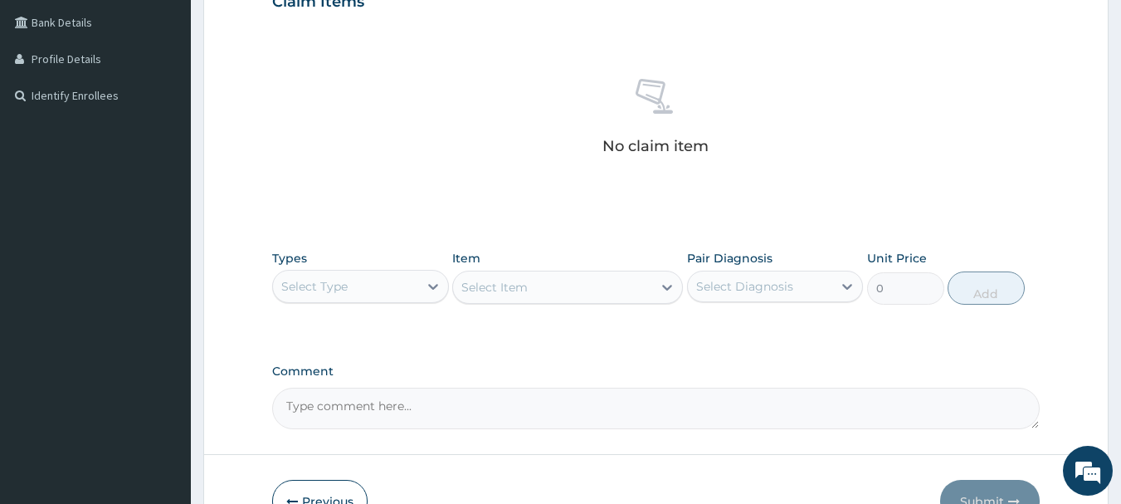
scroll to position [514, 0]
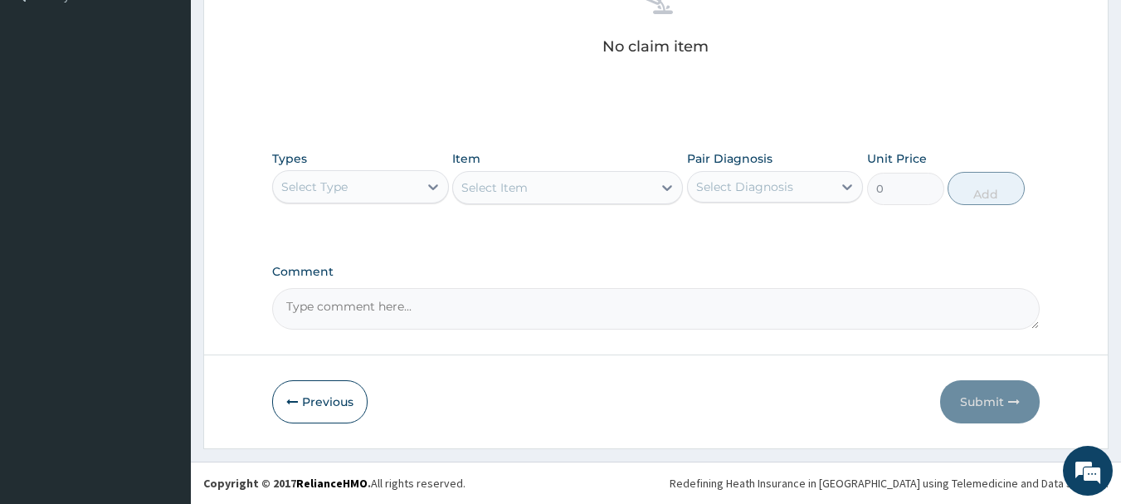
click at [347, 187] on div "Select Type" at bounding box center [314, 186] width 66 height 17
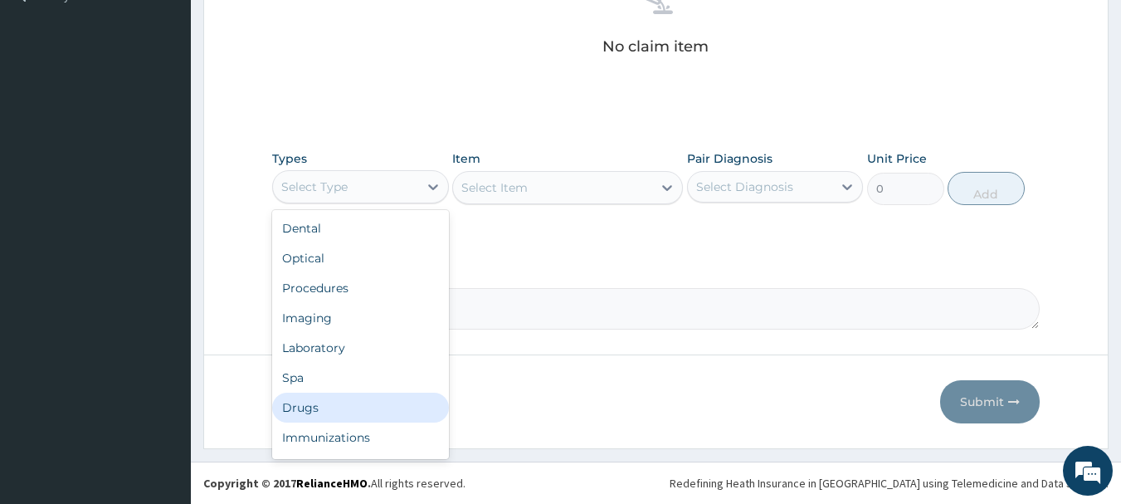
click at [343, 403] on div "Drugs" at bounding box center [360, 407] width 177 height 30
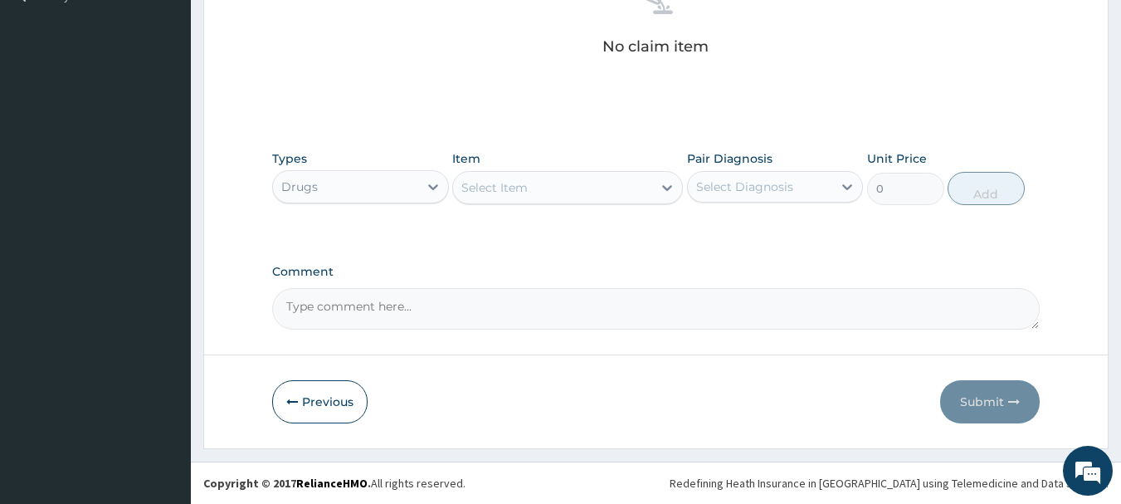
click at [562, 195] on div "Select Item" at bounding box center [552, 187] width 199 height 27
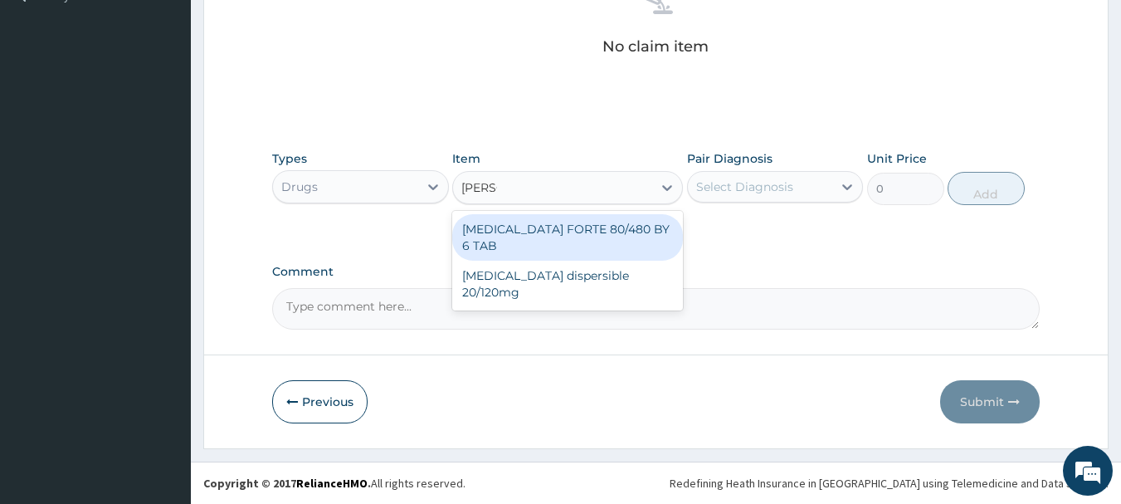
type input "COART"
click at [623, 224] on div "COARTEM FORTE 80/480 BY 6 TAB" at bounding box center [567, 237] width 231 height 46
type input "501.6"
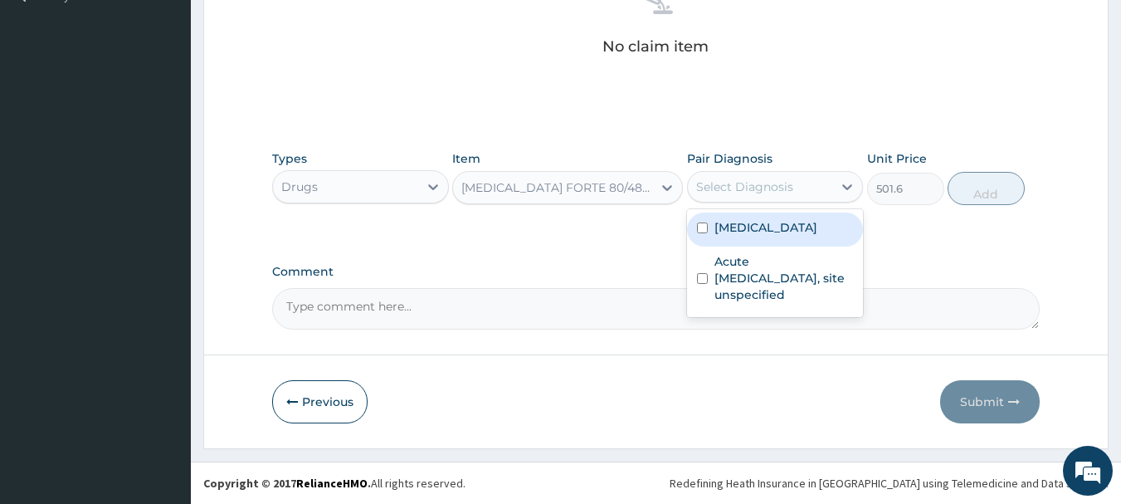
click at [772, 184] on div "Select Diagnosis" at bounding box center [744, 186] width 97 height 17
click at [772, 226] on label "Malaria, unspecified" at bounding box center [765, 227] width 103 height 17
checkbox input "true"
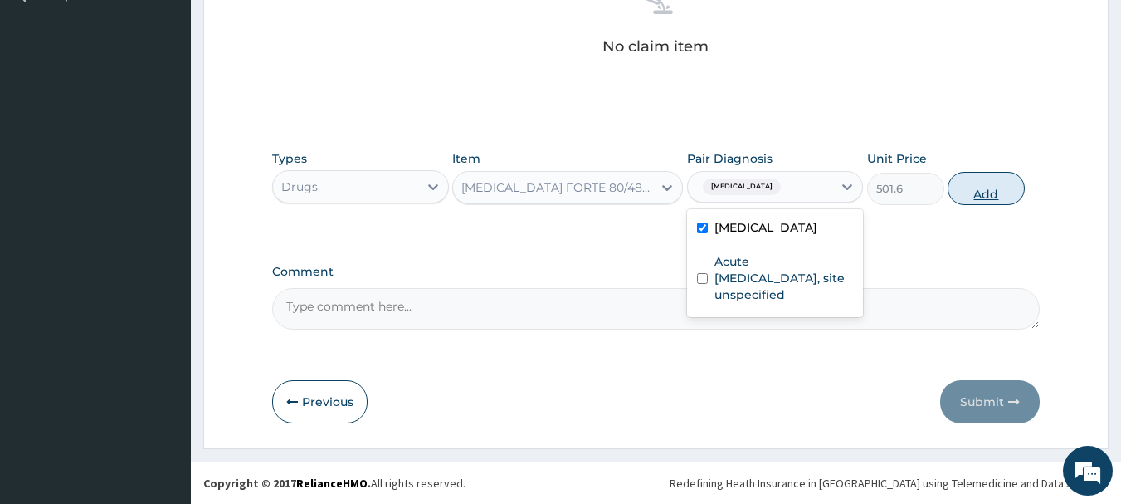
click at [990, 192] on button "Add" at bounding box center [985, 188] width 77 height 33
type input "0"
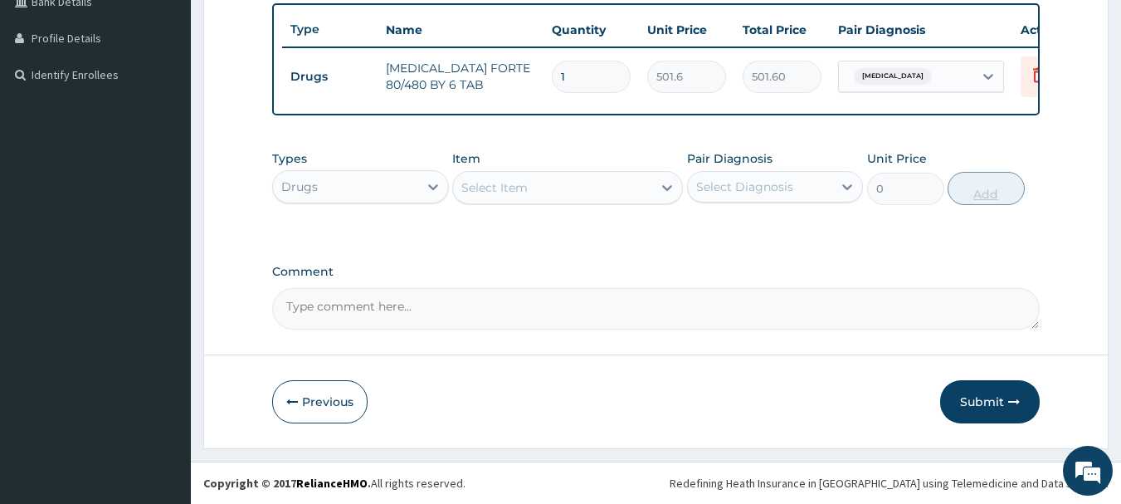
scroll to position [447, 0]
type input "0.00"
type input "6"
type input "3009.60"
type input "6"
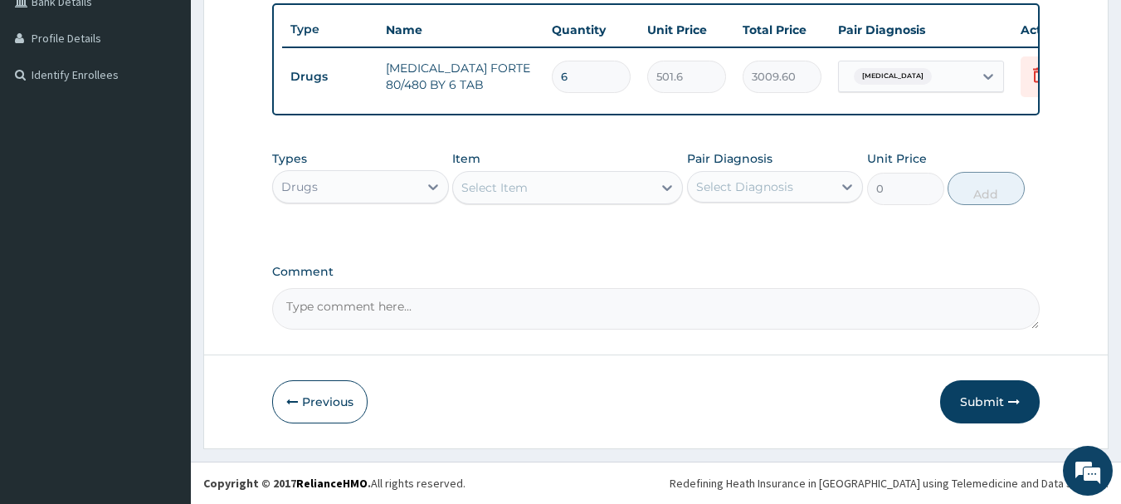
click at [613, 84] on td "6" at bounding box center [590, 76] width 95 height 49
click at [518, 193] on div "Select Item" at bounding box center [494, 187] width 66 height 17
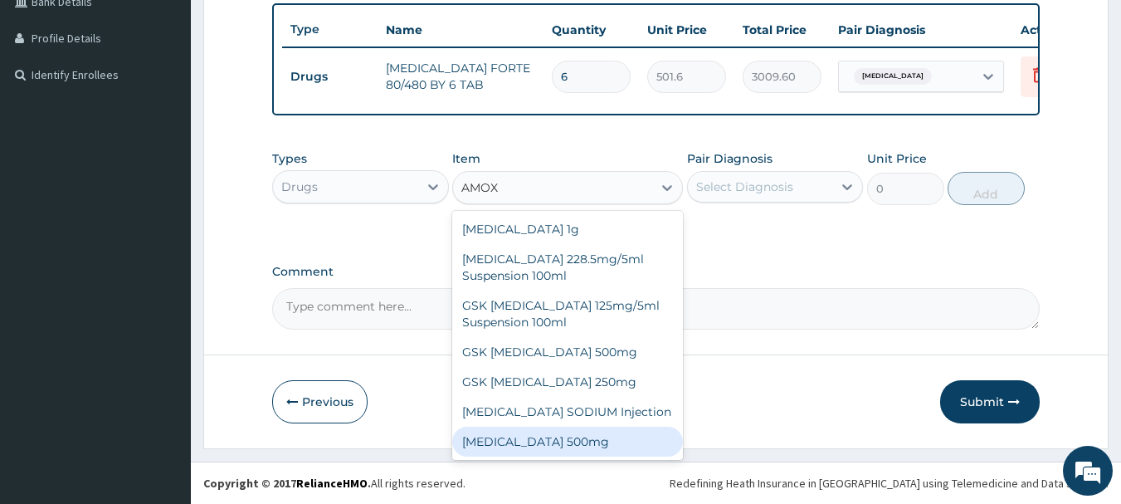
type input "AMOX"
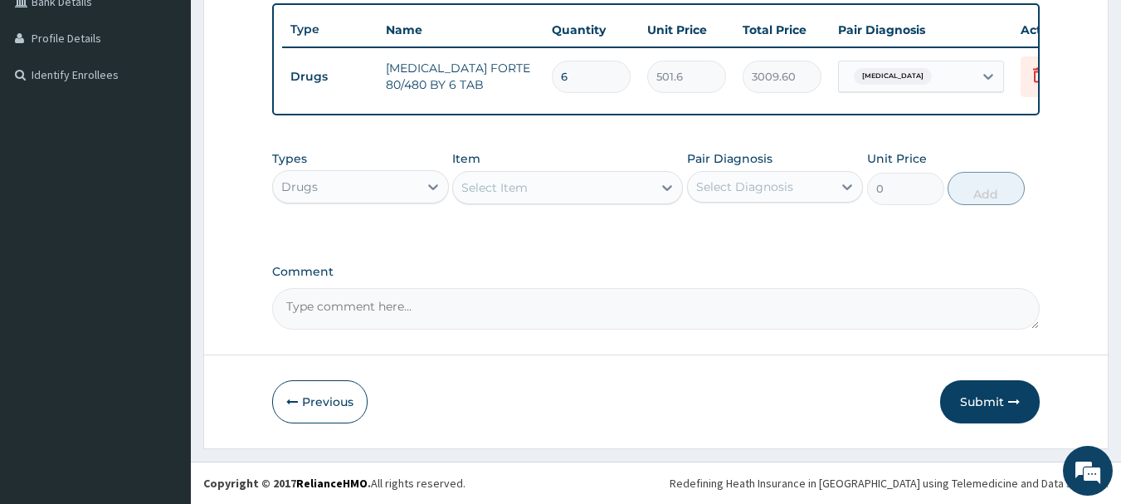
click at [483, 187] on div "Select Item" at bounding box center [494, 187] width 66 height 17
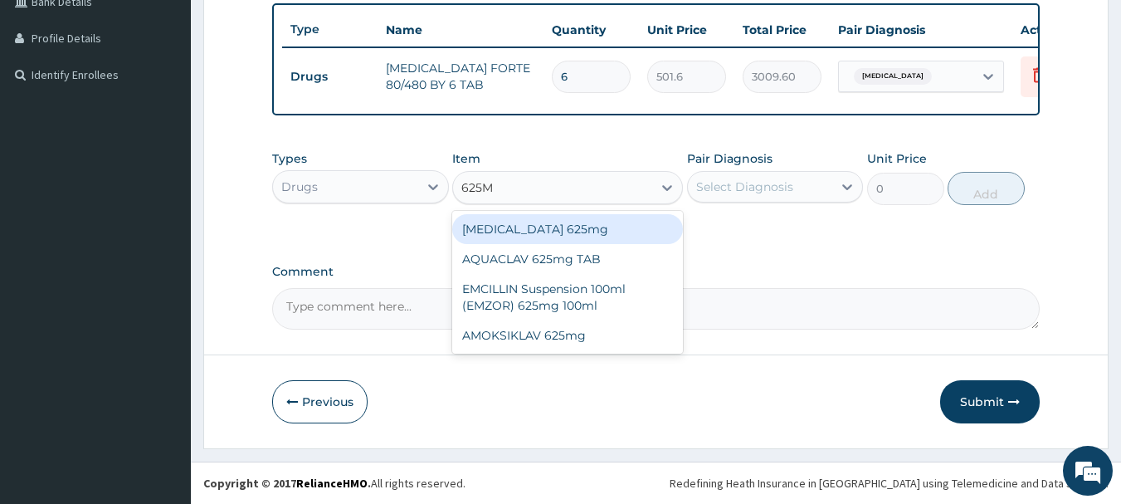
type input "625MG"
click at [541, 228] on div "AUGMENTIN 625mg" at bounding box center [567, 229] width 231 height 30
type input "990"
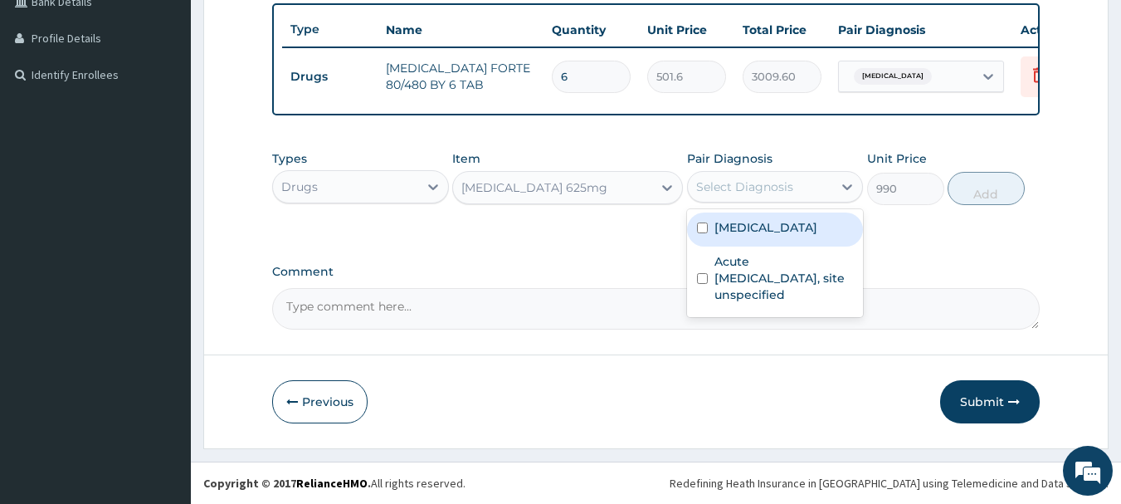
click at [727, 186] on div "Select Diagnosis" at bounding box center [744, 186] width 97 height 17
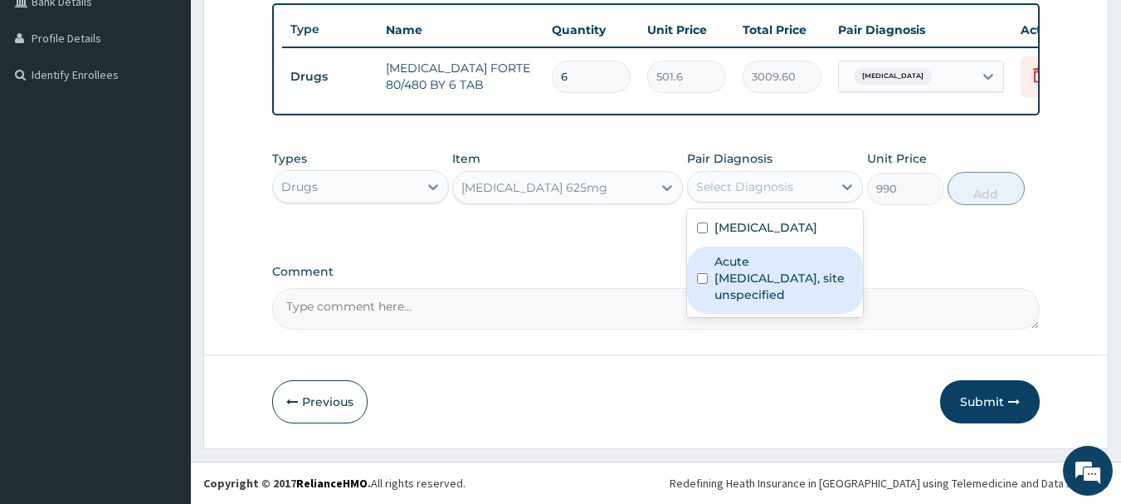
click at [700, 278] on input "checkbox" at bounding box center [702, 278] width 11 height 11
checkbox input "true"
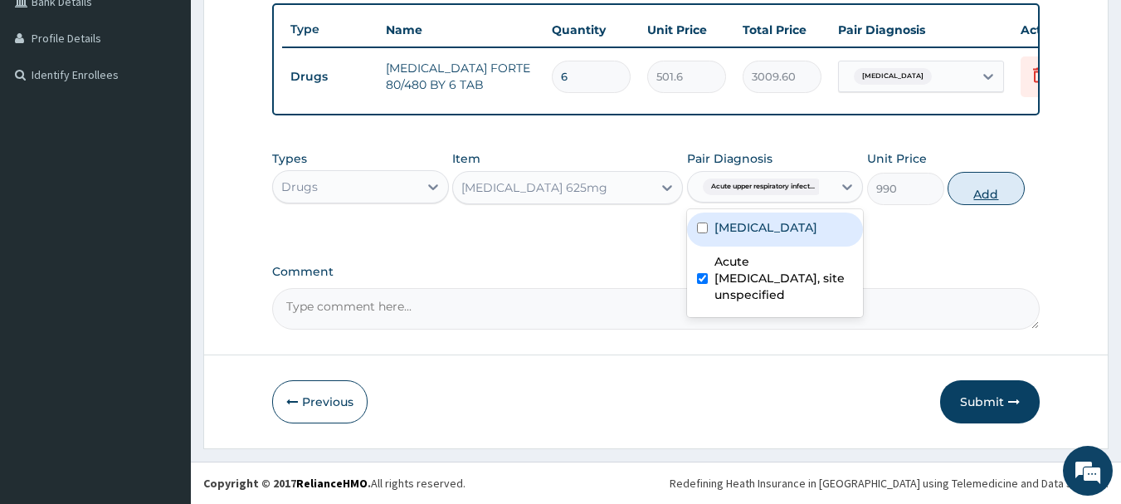
click at [981, 187] on button "Add" at bounding box center [985, 188] width 77 height 33
type input "0"
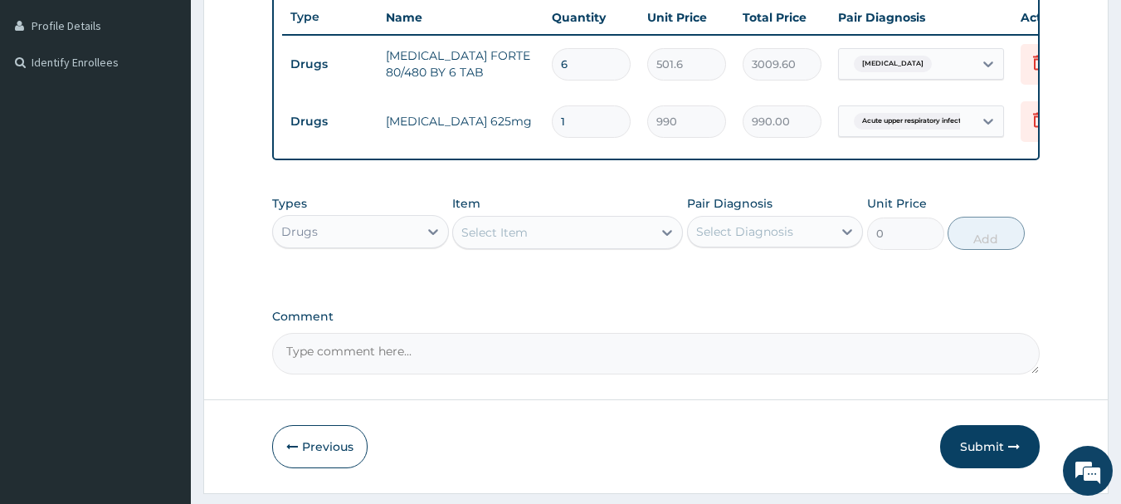
type input "14"
type input "13860.00"
click at [622, 148] on tr "Drugs AUGMENTIN 625mg 14 990 13860.00 Acute upper respiratory infect... Delete" at bounding box center [688, 121] width 813 height 57
click at [594, 123] on input "14" at bounding box center [591, 121] width 79 height 32
type input "1"
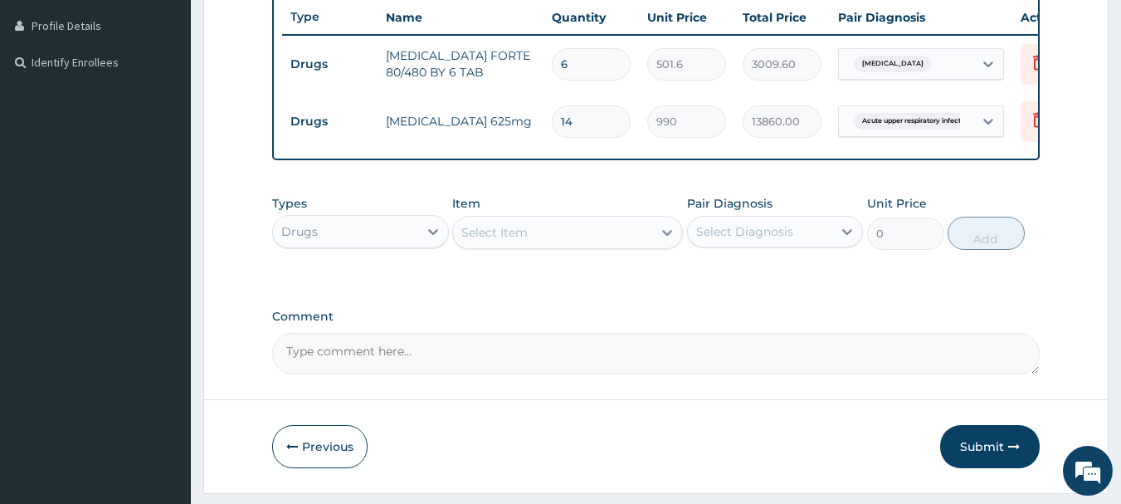
type input "990.00"
type input "0.00"
type input "4"
type input "3960.00"
type input "0.00"
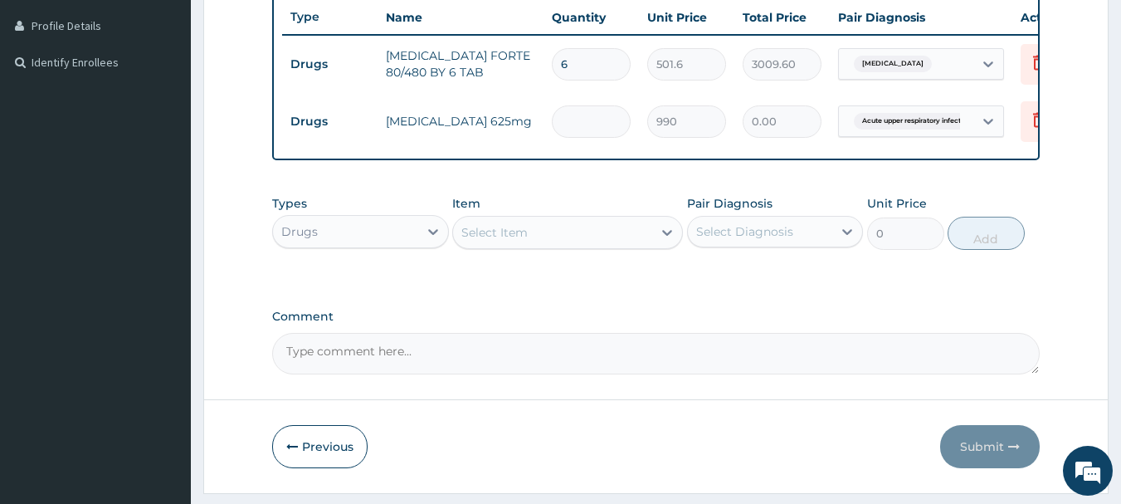
type input "1"
type input "990.00"
type input "14"
type input "13860.00"
click at [624, 133] on input "14" at bounding box center [591, 121] width 79 height 32
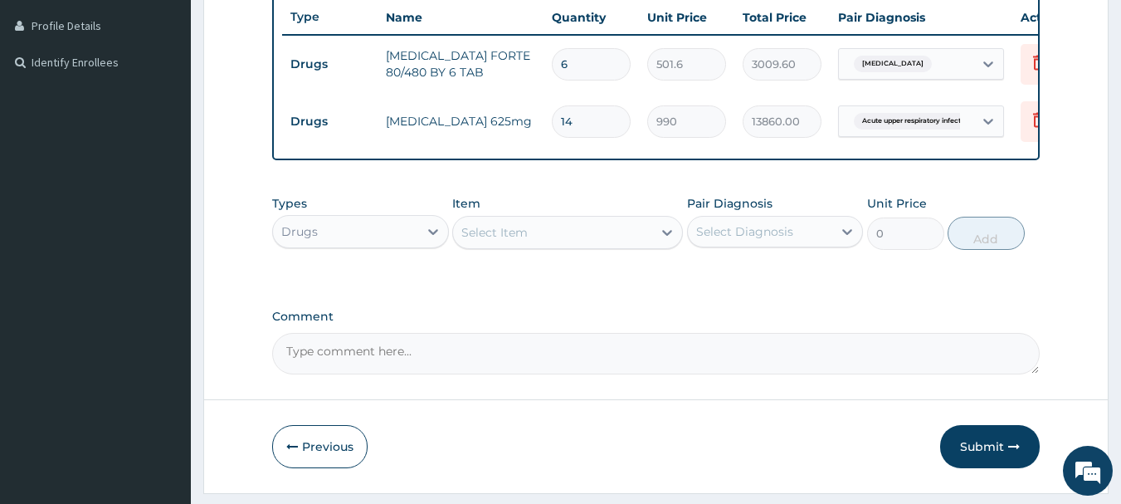
click at [535, 246] on div "Select Item" at bounding box center [552, 232] width 199 height 27
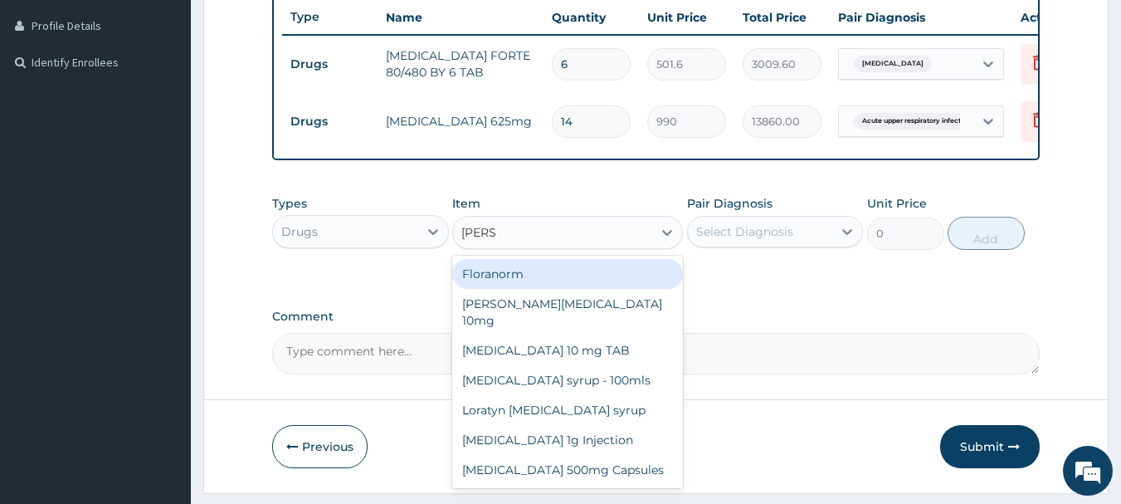
type input "LORAT"
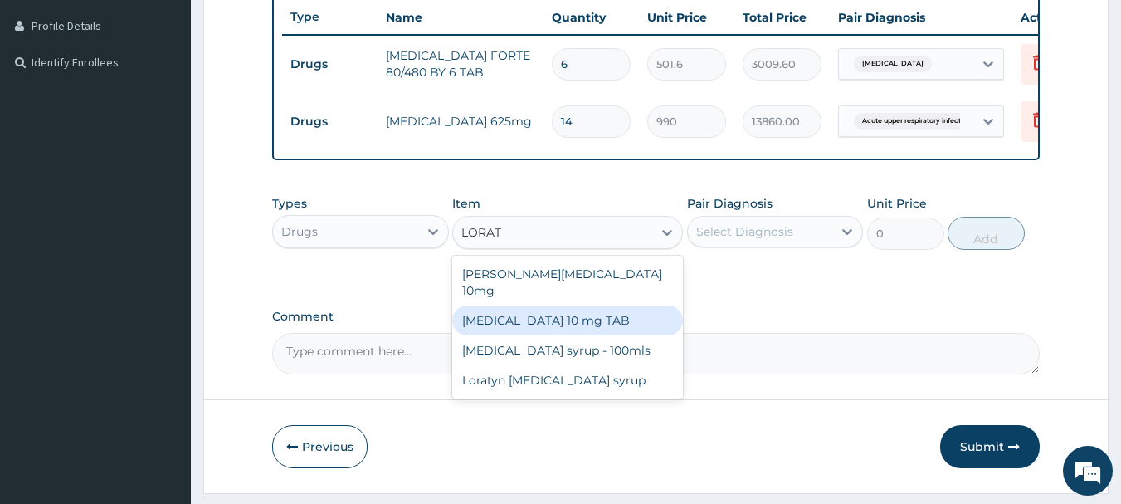
click at [538, 314] on div "LORATADINE 10 mg TAB" at bounding box center [567, 320] width 231 height 30
type input "66"
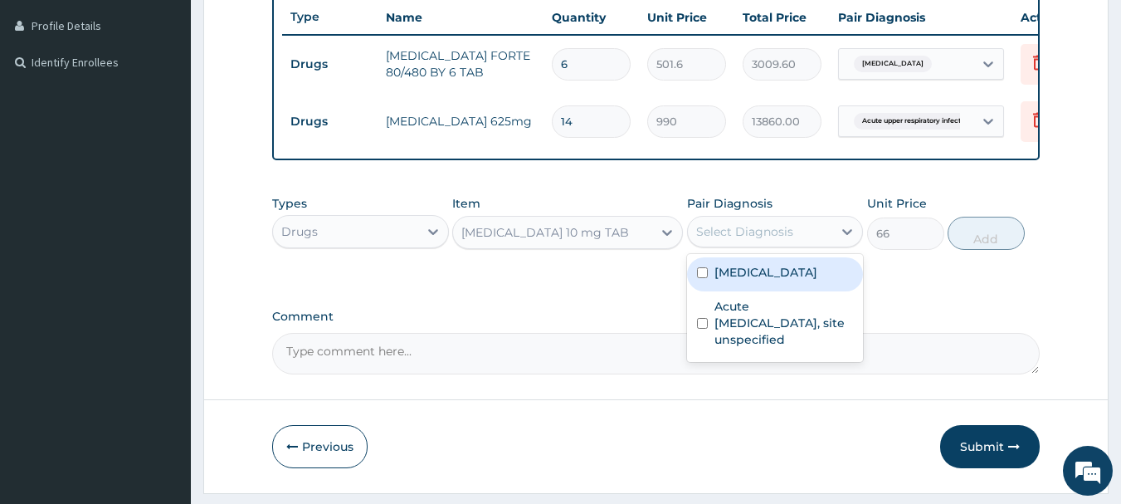
click at [756, 240] on div "Select Diagnosis" at bounding box center [744, 231] width 97 height 17
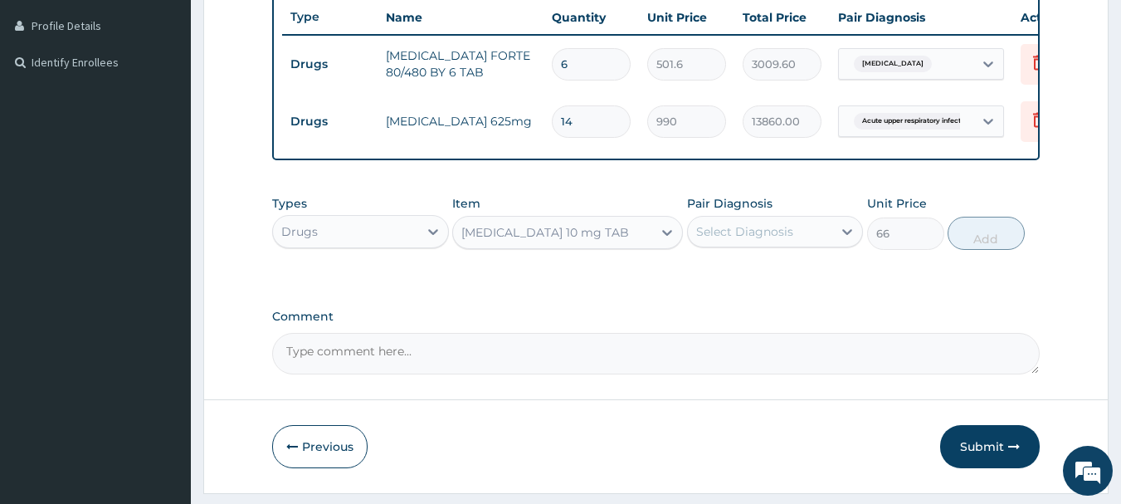
click at [756, 240] on div "Select Diagnosis" at bounding box center [744, 231] width 97 height 17
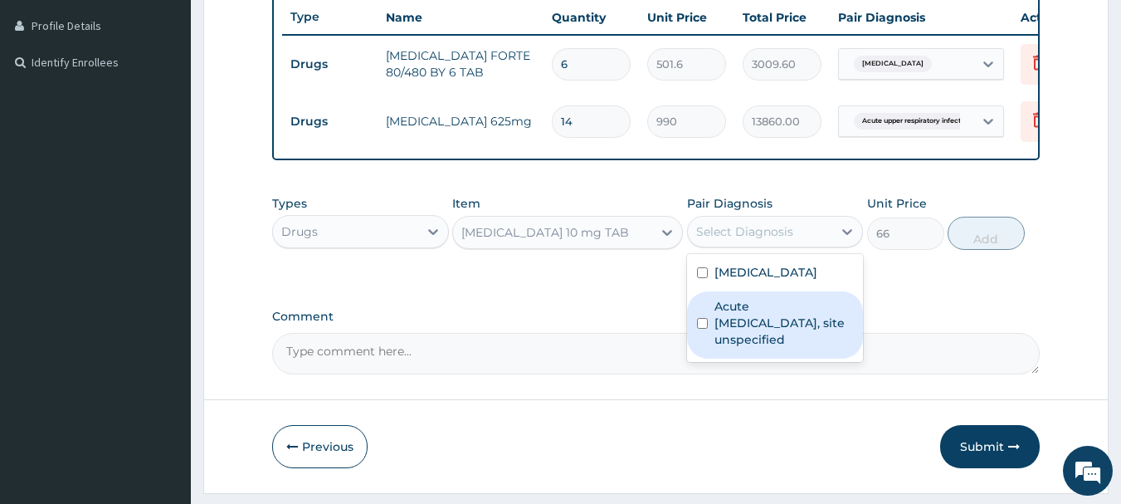
click at [704, 329] on input "checkbox" at bounding box center [702, 323] width 11 height 11
checkbox input "true"
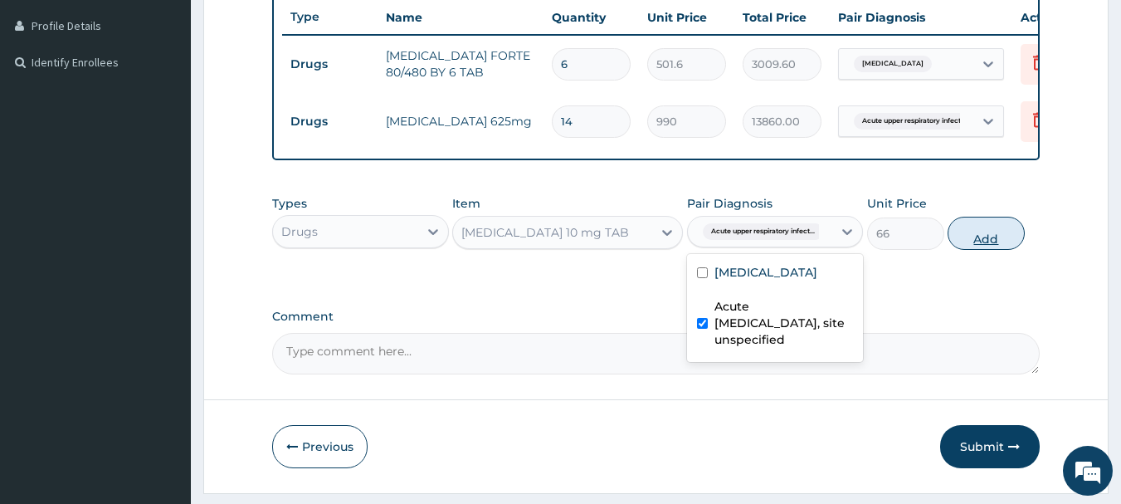
click at [974, 250] on button "Add" at bounding box center [985, 233] width 77 height 33
type input "0"
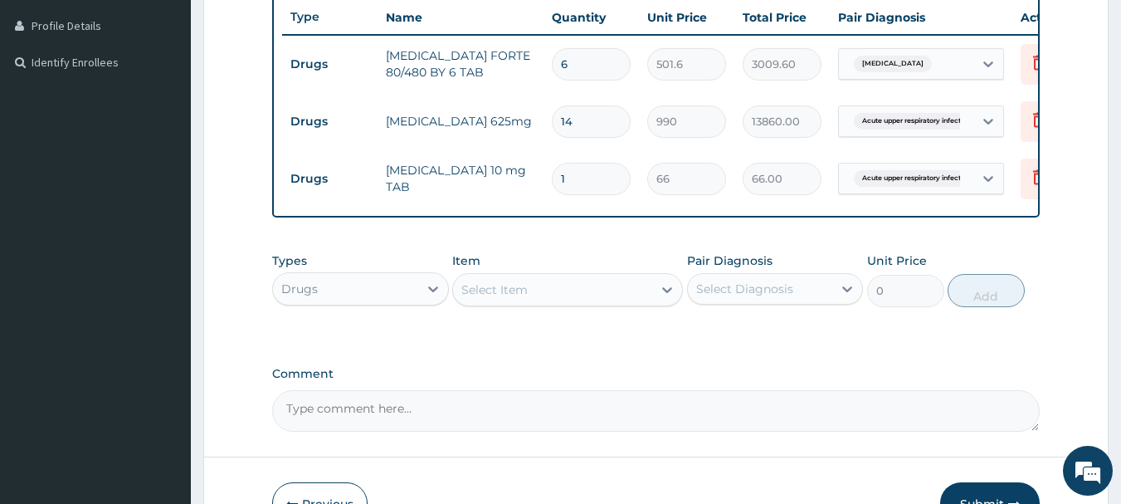
type input "10"
type input "660.00"
type input "10"
click at [626, 197] on td "10" at bounding box center [590, 178] width 95 height 49
click at [509, 298] on div "Select Item" at bounding box center [494, 289] width 66 height 17
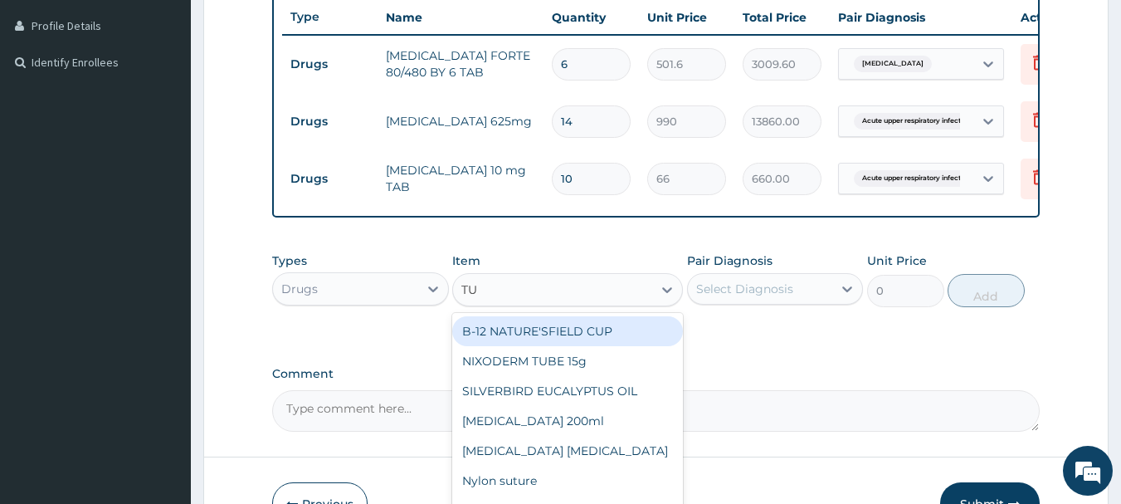
type input "TUX"
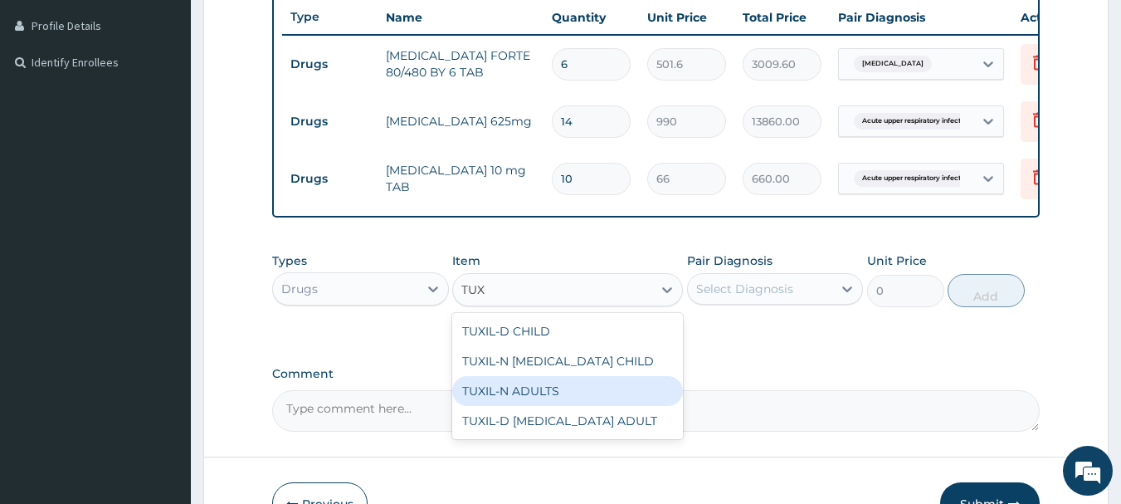
click at [563, 404] on div "TUXIL-N ADULTS" at bounding box center [567, 391] width 231 height 30
type input "1782"
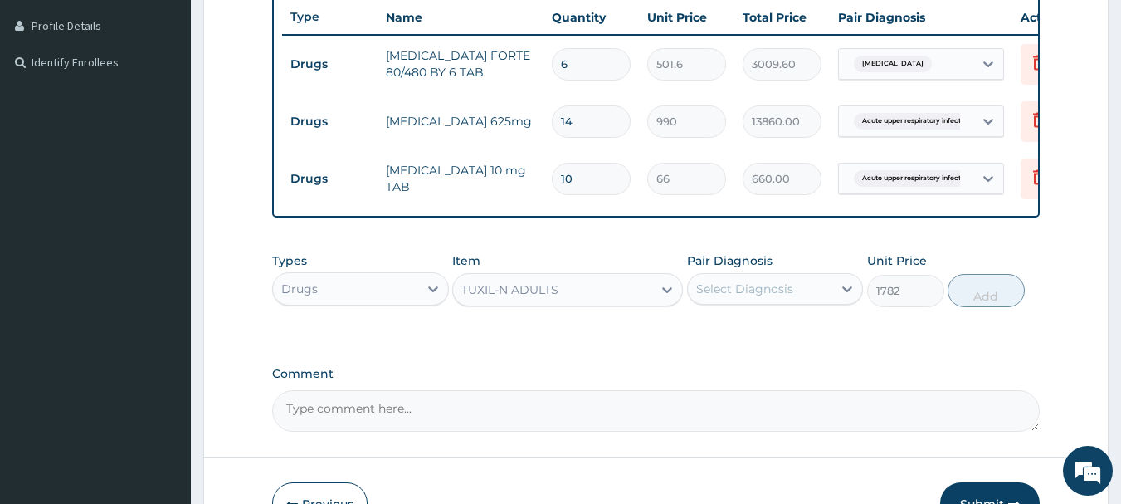
click at [763, 297] on div "Select Diagnosis" at bounding box center [744, 288] width 97 height 17
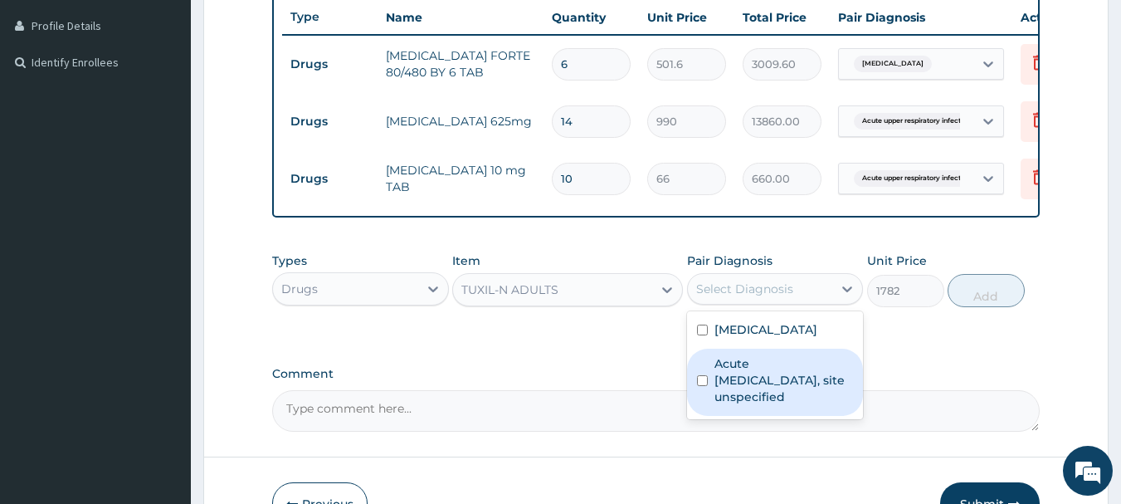
click at [701, 386] on input "checkbox" at bounding box center [702, 380] width 11 height 11
checkbox input "true"
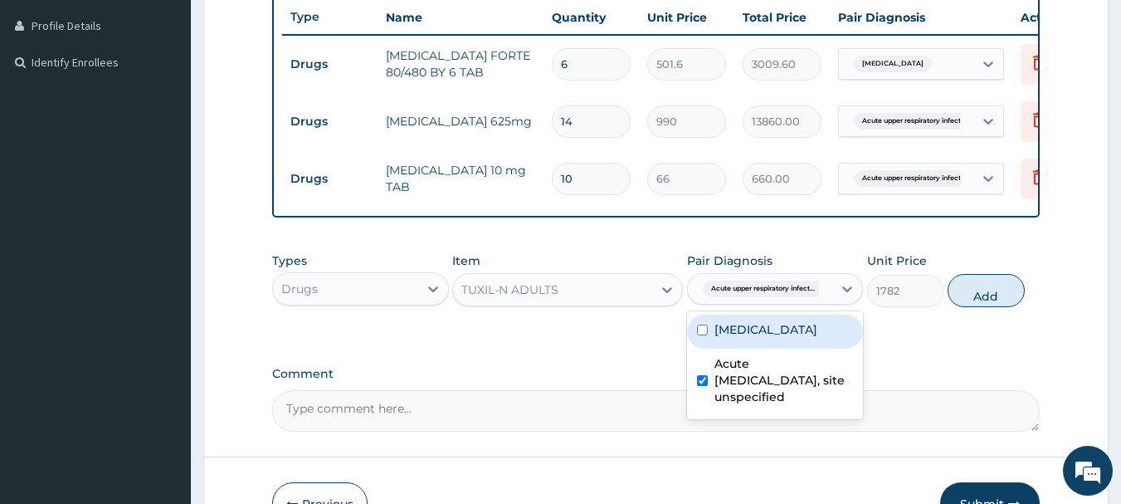
click at [907, 339] on div "Types Drugs Item TUXIL-N ADULTS Pair Diagnosis option Acute upper respiratory i…" at bounding box center [656, 292] width 768 height 96
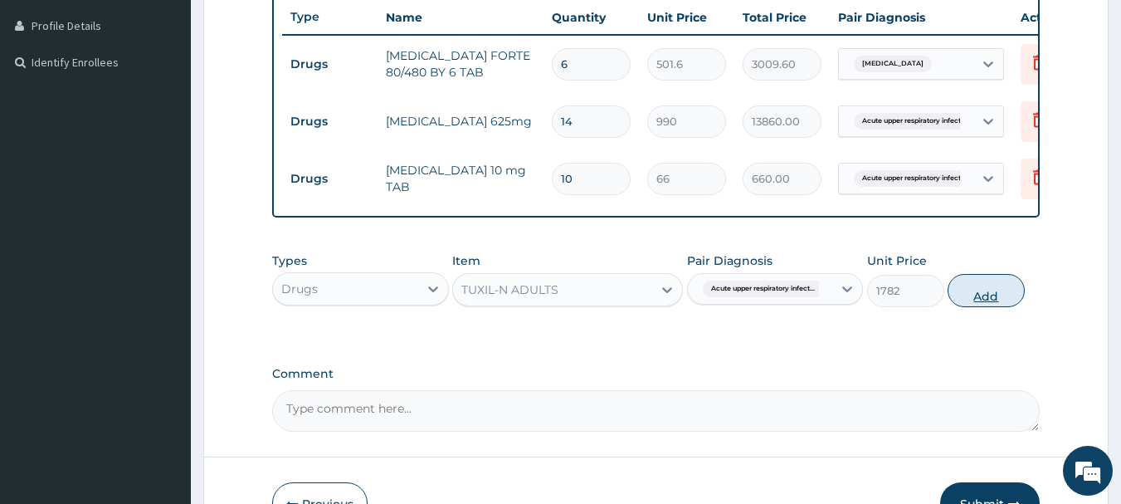
click at [989, 305] on button "Add" at bounding box center [985, 290] width 77 height 33
type input "0"
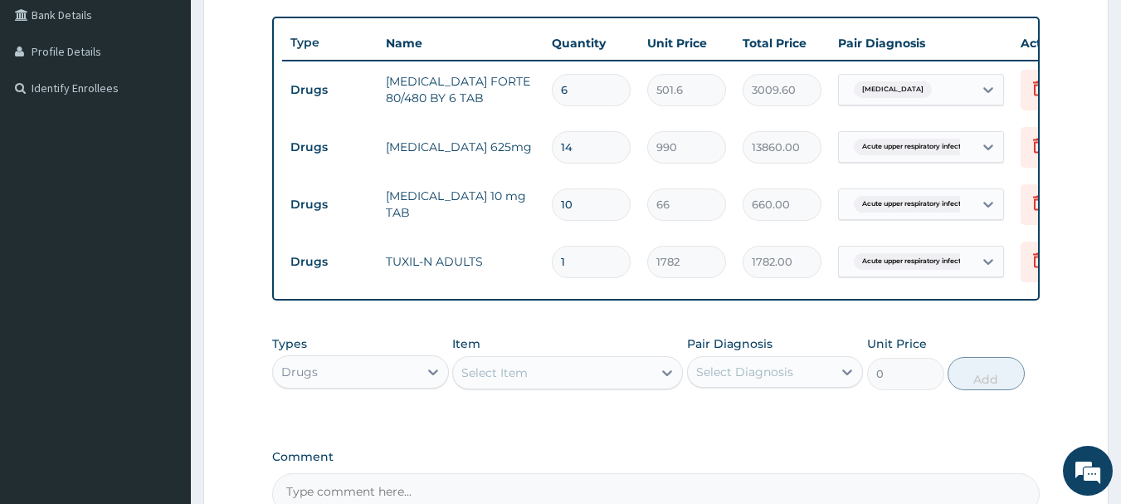
scroll to position [430, 0]
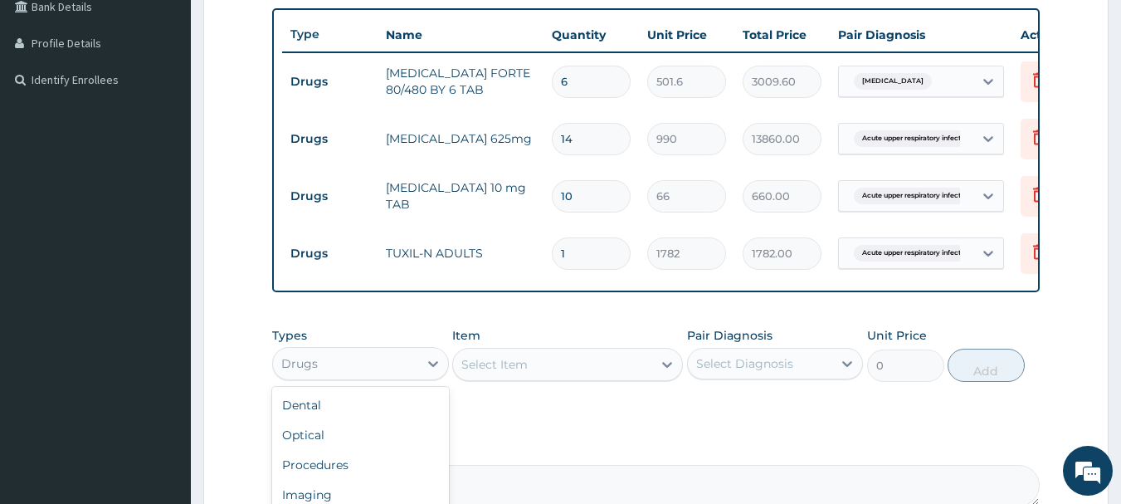
click at [417, 377] on div "Drugs" at bounding box center [345, 363] width 145 height 27
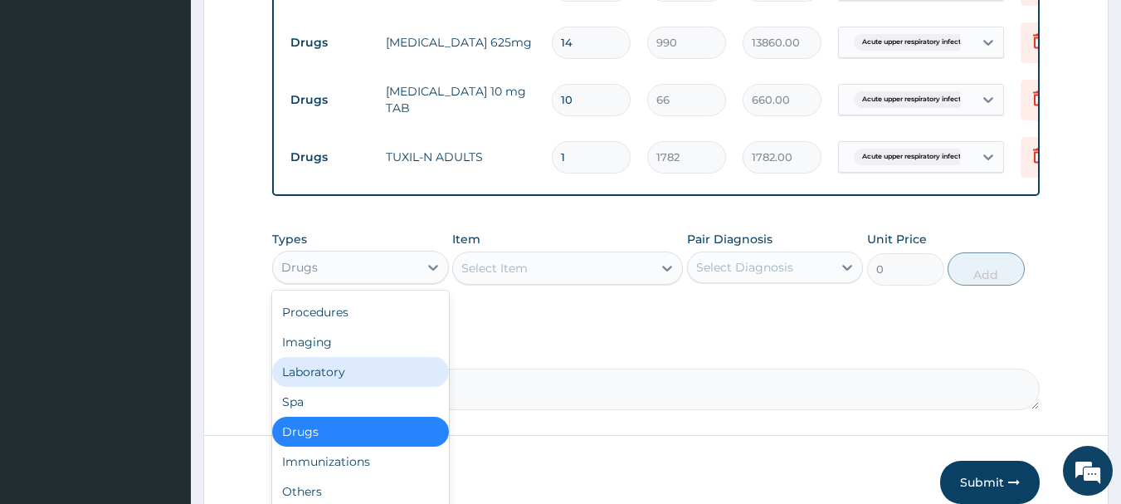
scroll to position [585, 0]
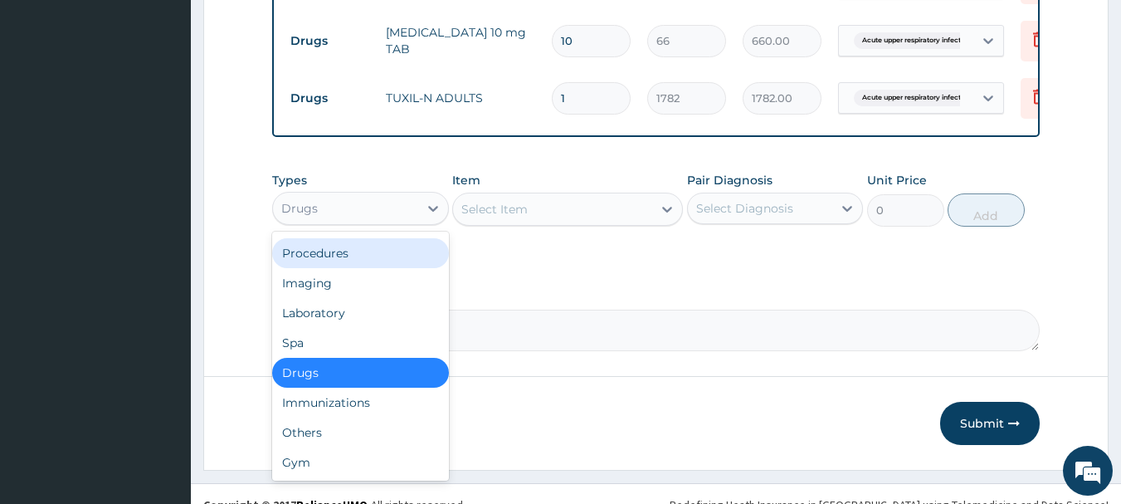
click at [346, 266] on div "Procedures" at bounding box center [360, 253] width 177 height 30
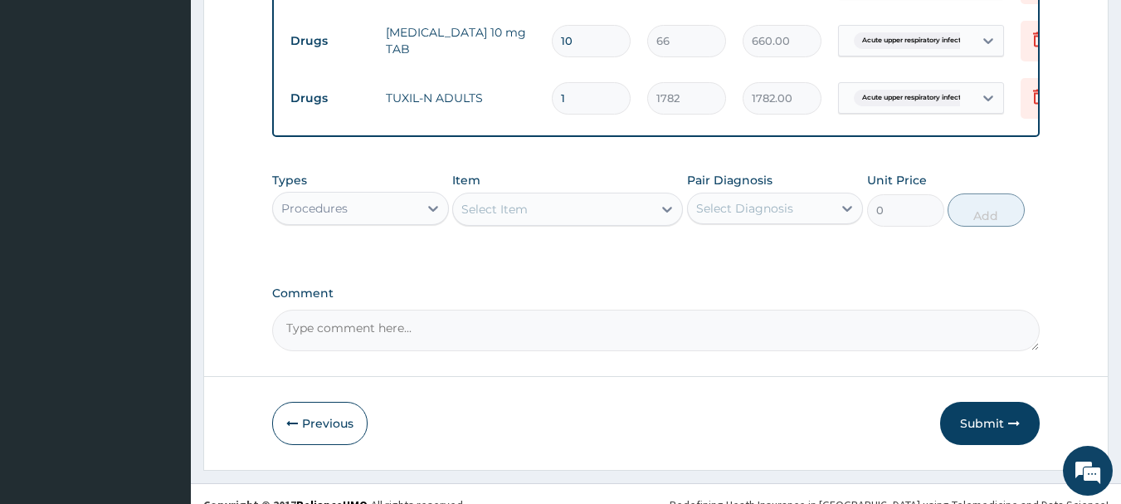
click at [578, 222] on div "Select Item" at bounding box center [552, 209] width 199 height 27
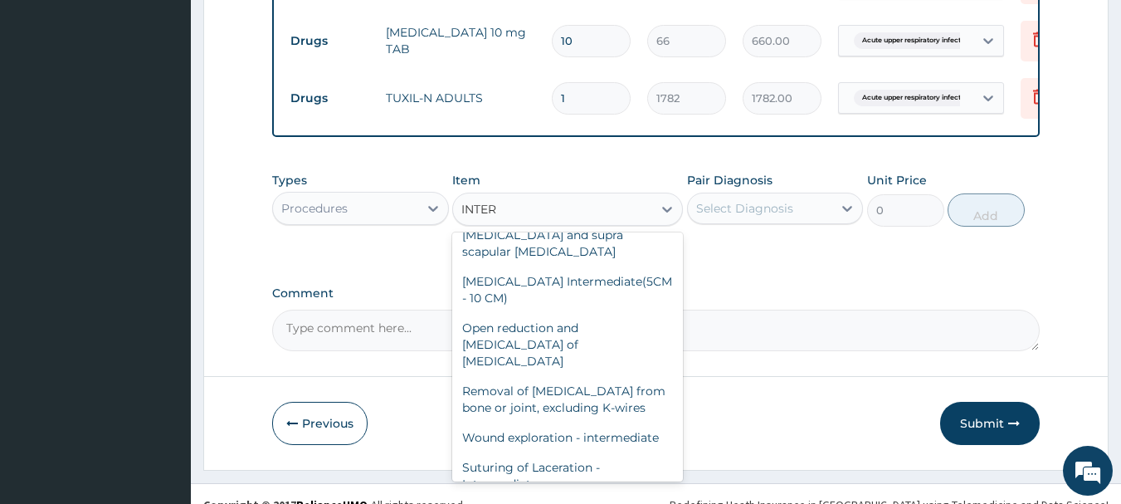
scroll to position [488, 0]
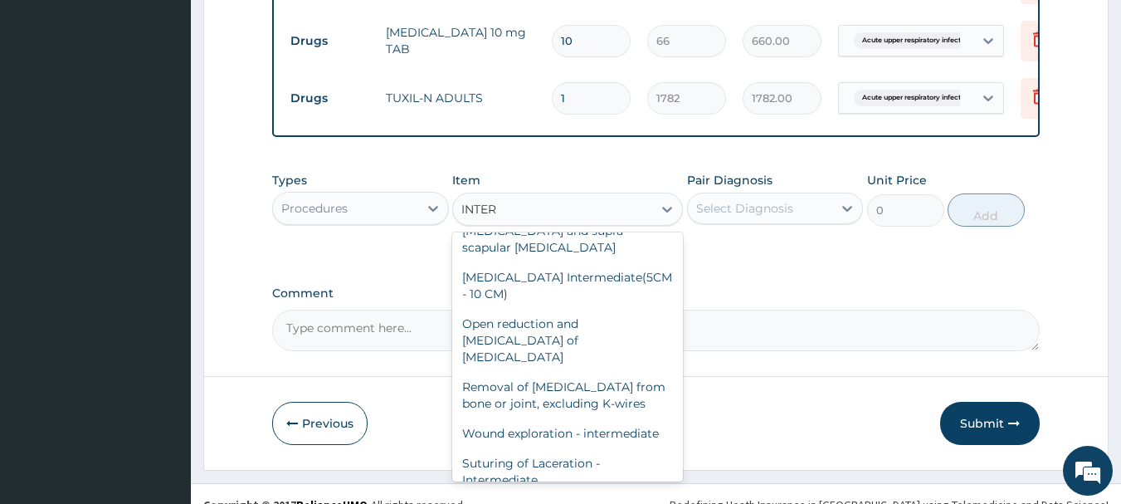
type input "INTER"
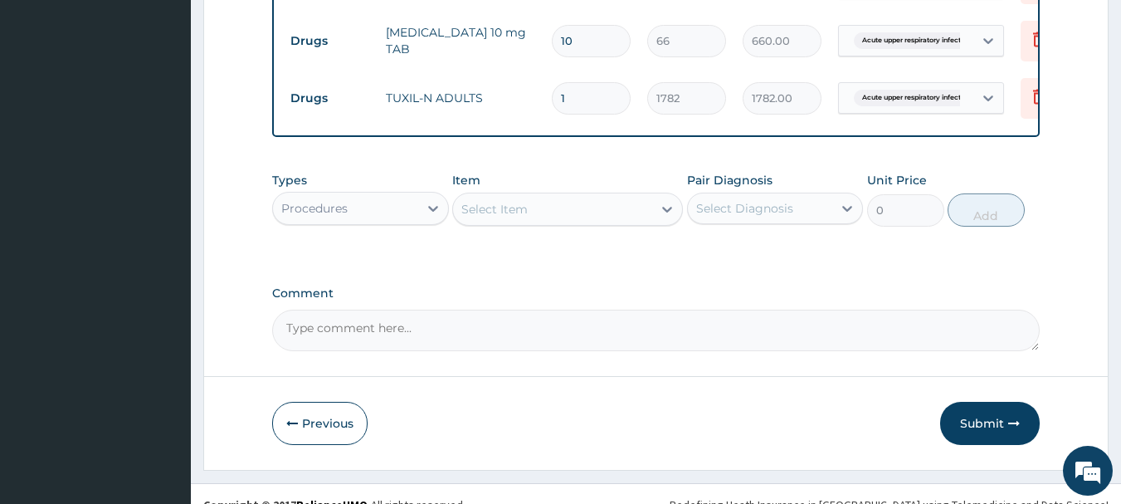
click at [682, 445] on div "Previous Submit" at bounding box center [656, 423] width 768 height 43
click at [511, 217] on div "Select Item" at bounding box center [494, 209] width 66 height 17
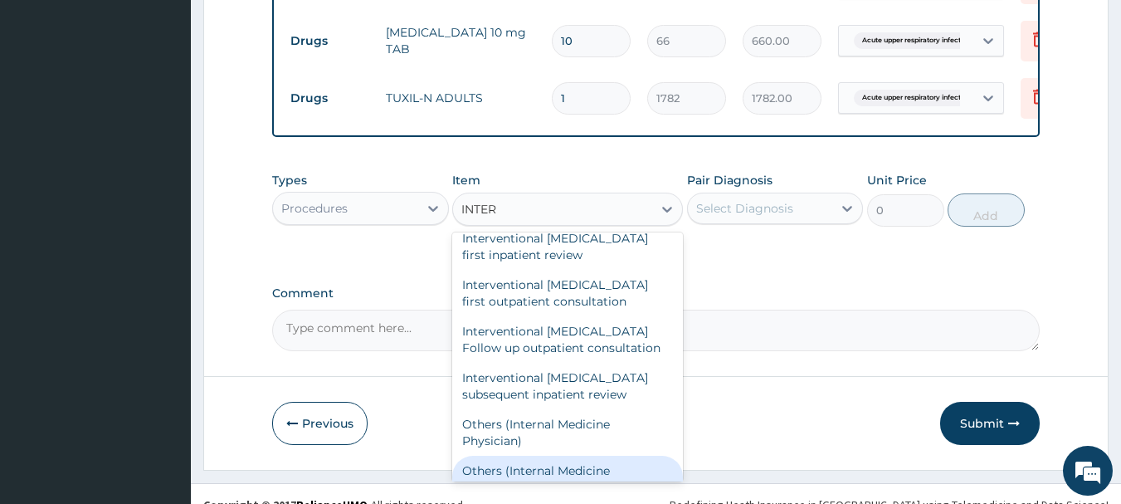
scroll to position [39, 0]
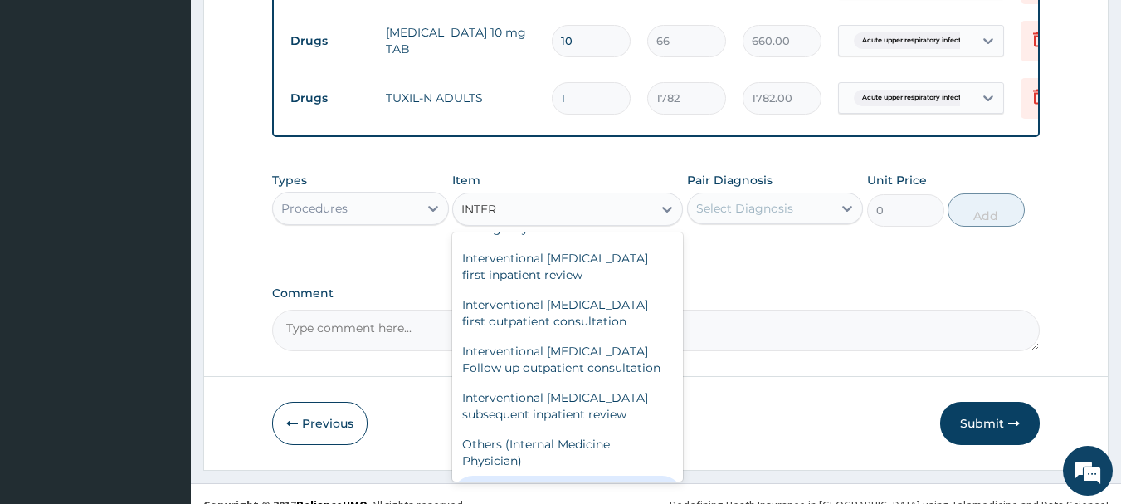
type input "INTER"
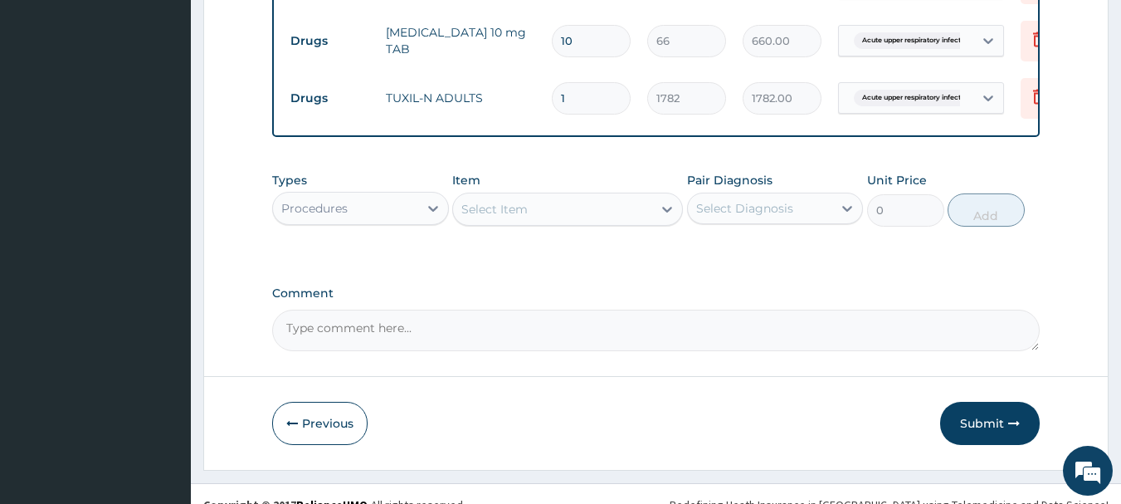
drag, startPoint x: 687, startPoint y: 319, endPoint x: 688, endPoint y: 289, distance: 30.7
click at [616, 222] on div "Select Item" at bounding box center [552, 209] width 199 height 27
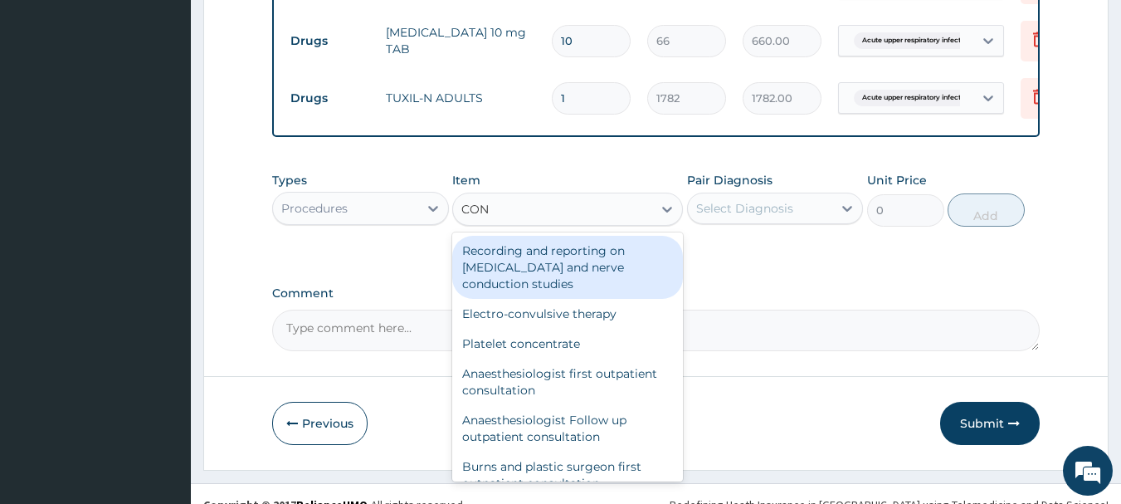
type input "CONS"
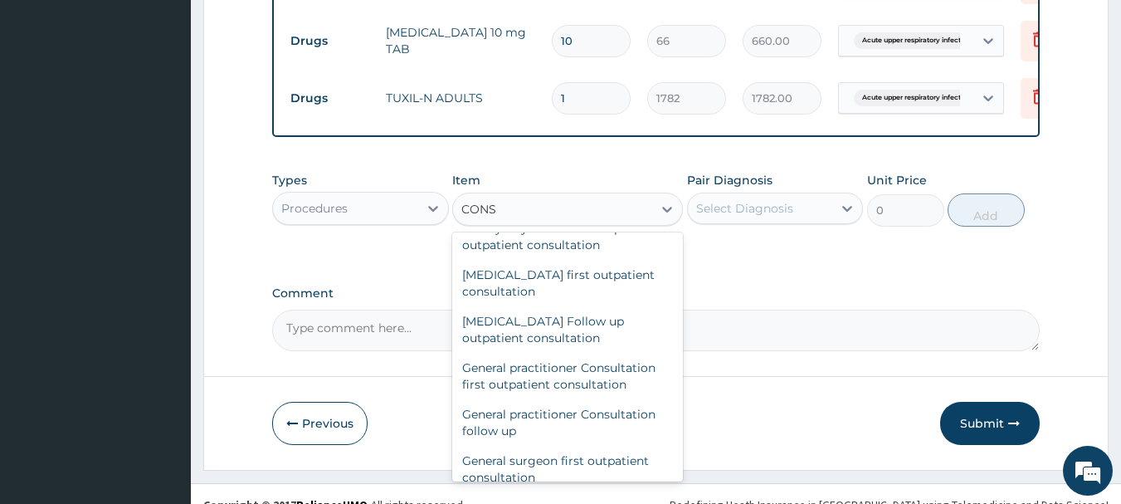
scroll to position [788, 0]
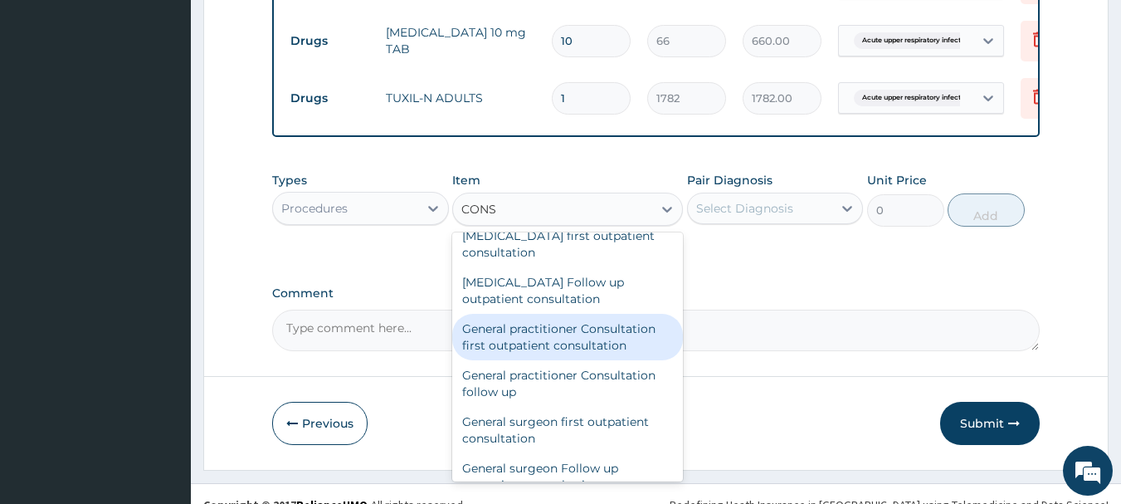
click at [616, 350] on div "General practitioner Consultation first outpatient consultation" at bounding box center [567, 337] width 231 height 46
type input "3960"
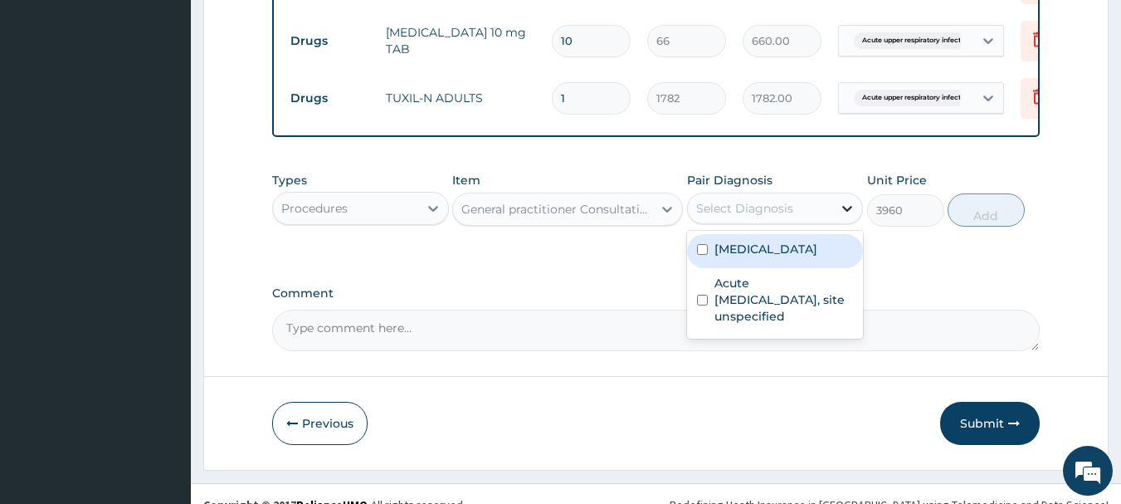
click at [833, 223] on div at bounding box center [847, 208] width 30 height 30
click at [817, 257] on label "Malaria, unspecified" at bounding box center [765, 249] width 103 height 17
checkbox input "true"
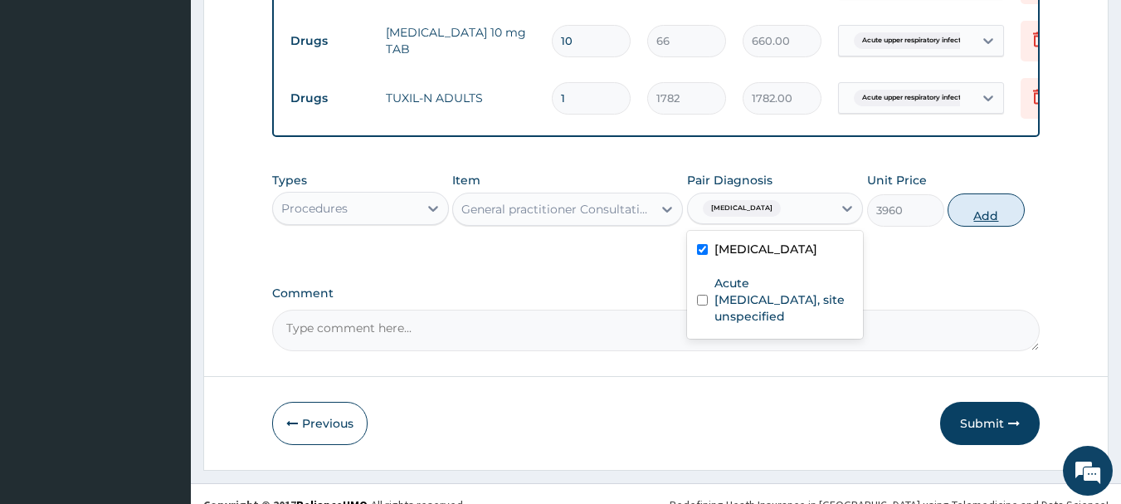
click at [986, 226] on button "Add" at bounding box center [985, 209] width 77 height 33
type input "0"
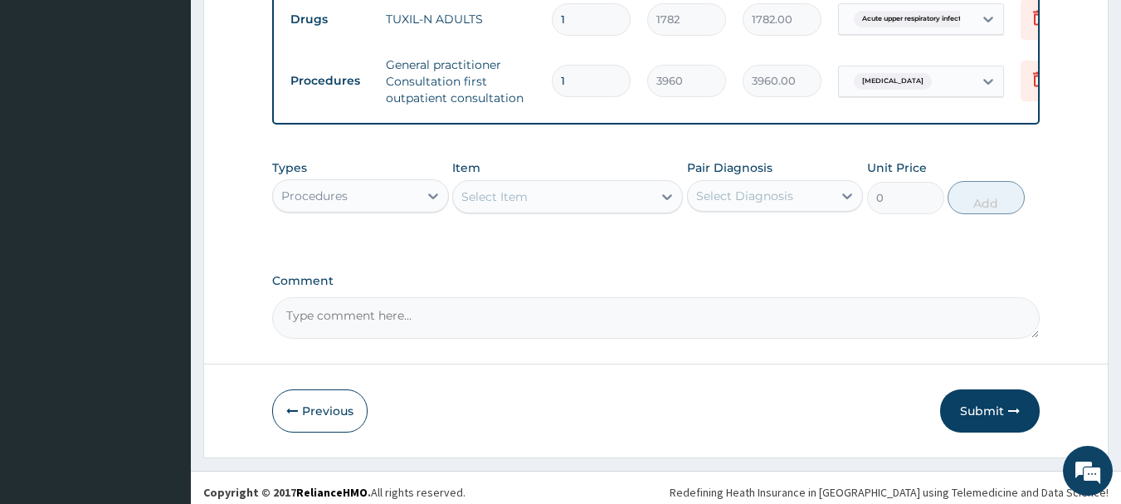
scroll to position [685, 0]
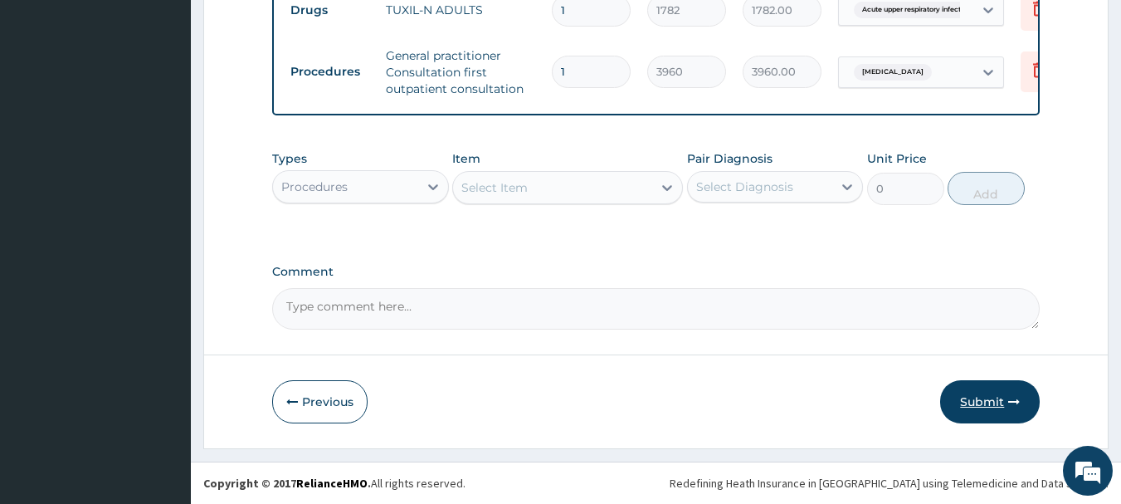
click at [995, 407] on button "Submit" at bounding box center [990, 401] width 100 height 43
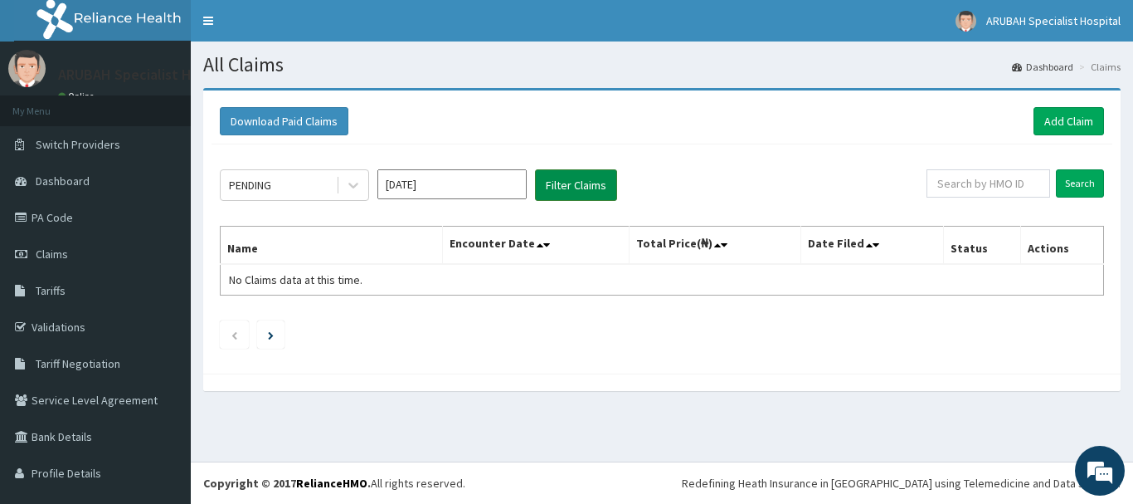
click at [574, 189] on button "Filter Claims" at bounding box center [576, 185] width 82 height 32
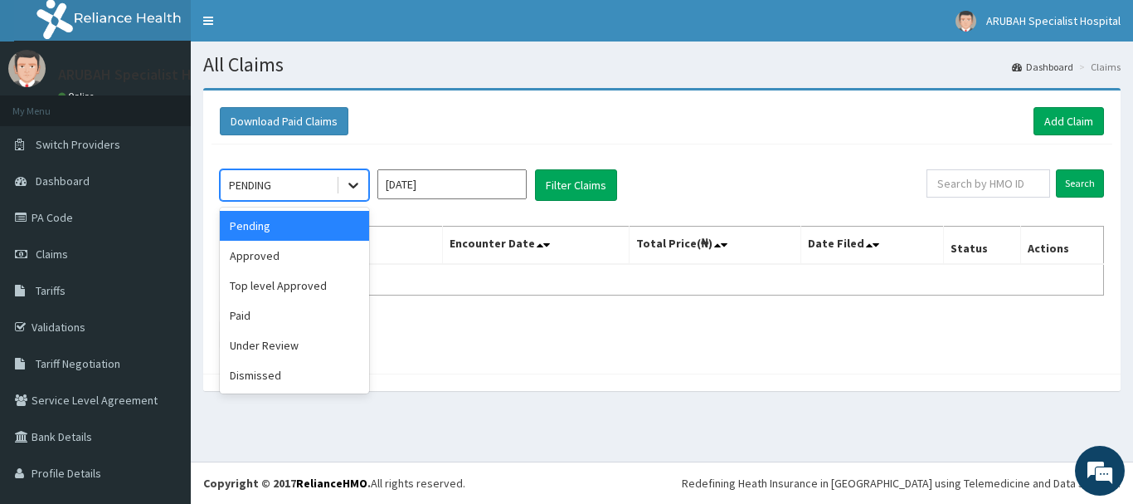
click at [355, 190] on icon at bounding box center [353, 185] width 17 height 17
click at [325, 259] on div "Approved" at bounding box center [294, 256] width 149 height 30
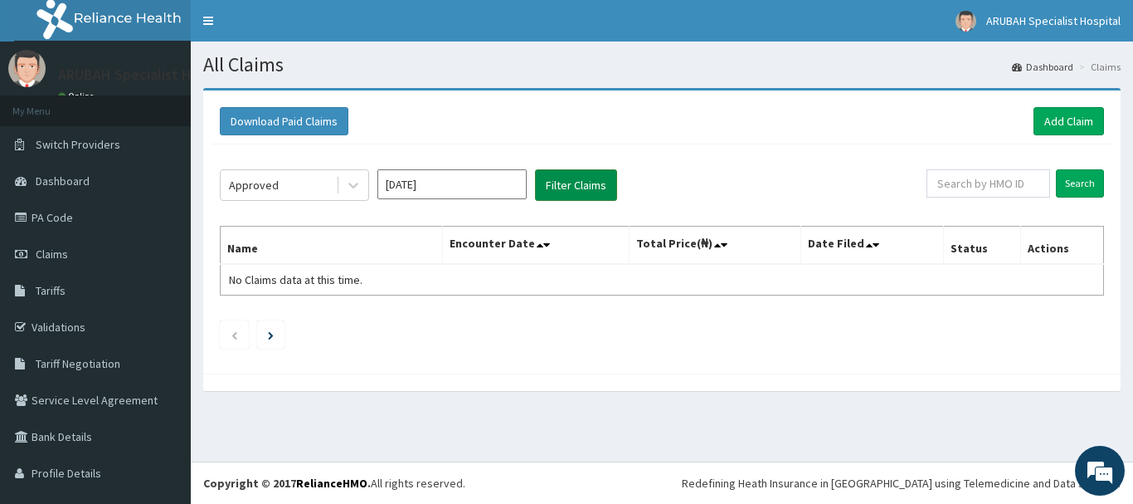
click at [596, 186] on button "Filter Claims" at bounding box center [576, 185] width 82 height 32
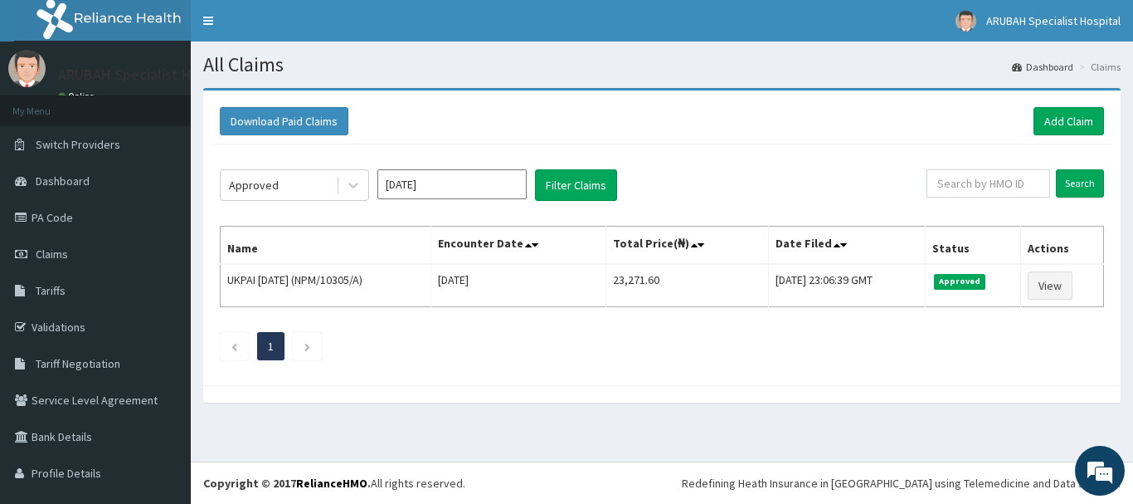
click at [691, 170] on div "Approved [DATE] Filter Claims" at bounding box center [573, 185] width 707 height 32
